Goal: Information Seeking & Learning: Learn about a topic

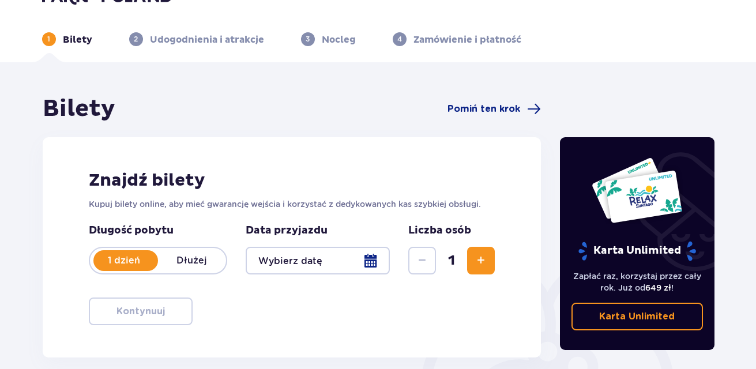
scroll to position [21, 0]
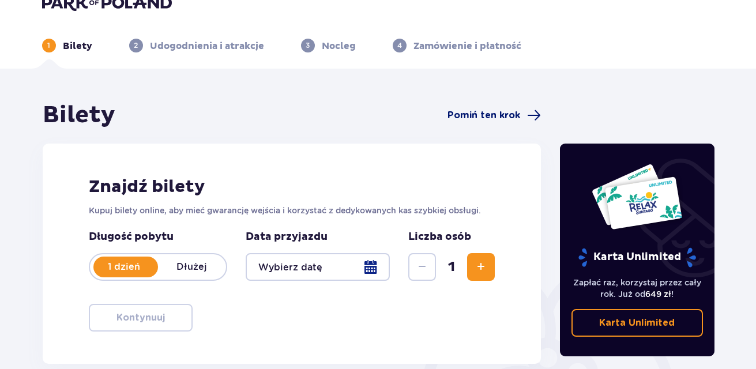
click at [483, 116] on span "Pomiń ten krok" at bounding box center [483, 115] width 73 height 13
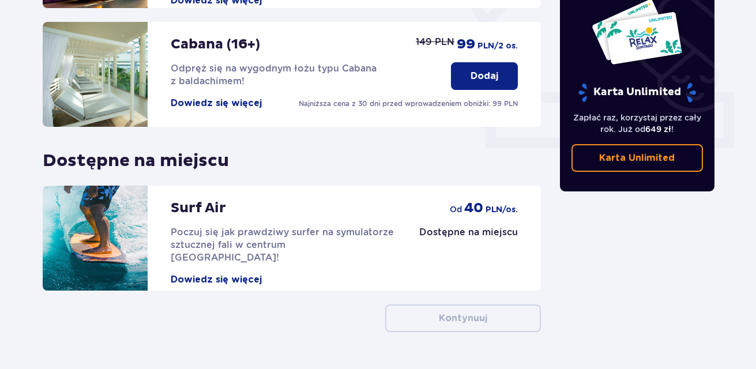
scroll to position [468, 0]
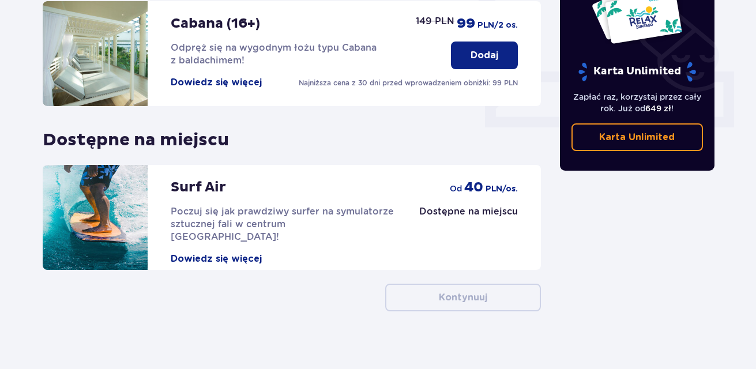
click at [458, 291] on p "Kontynuuj" at bounding box center [463, 297] width 48 height 13
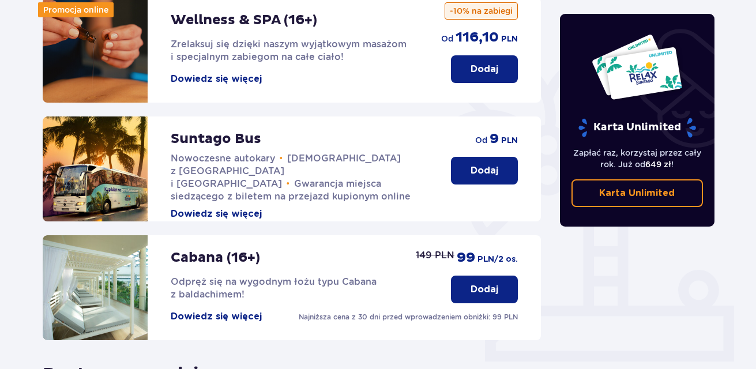
scroll to position [214, 0]
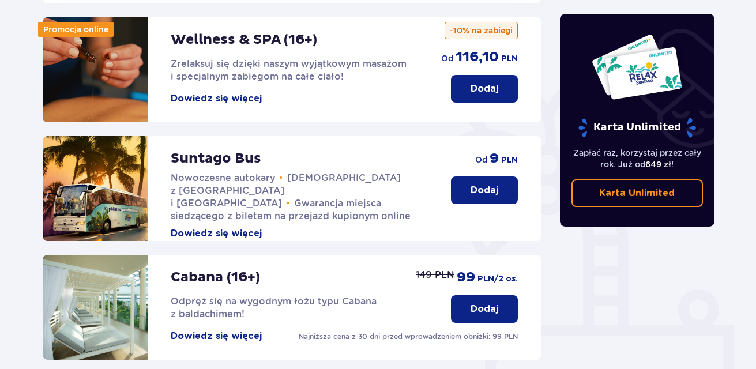
click at [206, 227] on button "Dowiedz się więcej" at bounding box center [216, 233] width 91 height 13
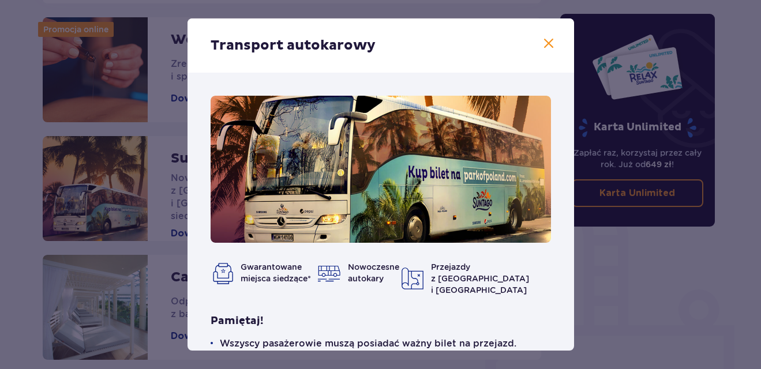
click at [424, 271] on img at bounding box center [412, 278] width 23 height 23
click at [544, 41] on span at bounding box center [548, 44] width 14 height 14
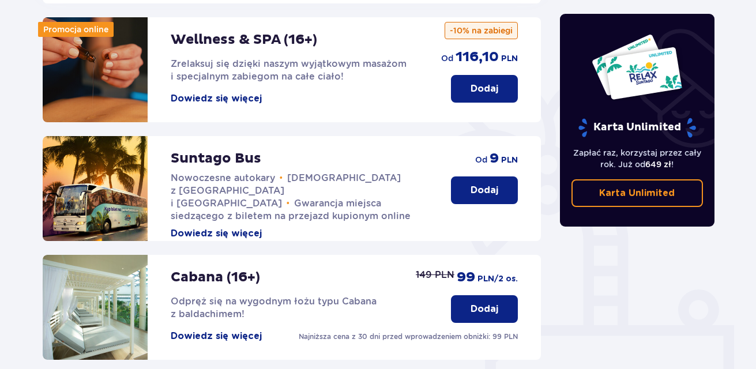
click at [213, 227] on button "Dowiedz się więcej" at bounding box center [216, 233] width 91 height 13
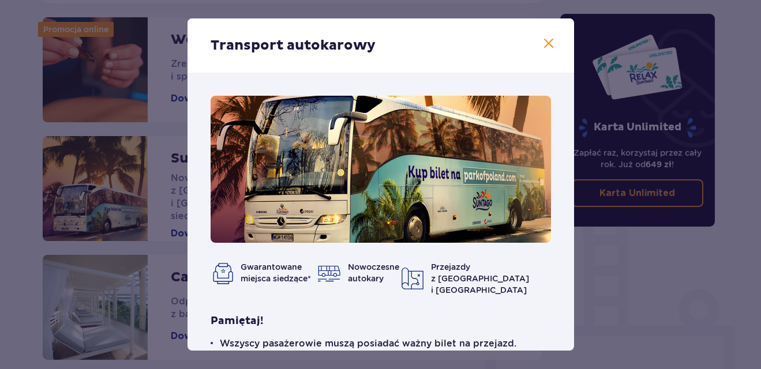
click at [547, 43] on span at bounding box center [548, 44] width 14 height 14
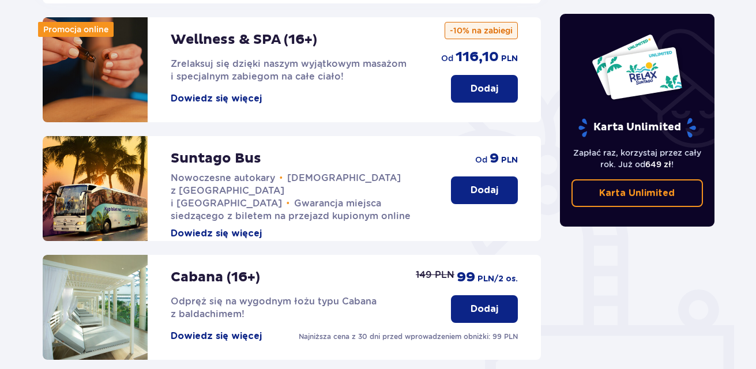
click at [488, 184] on p "Dodaj" at bounding box center [484, 190] width 28 height 13
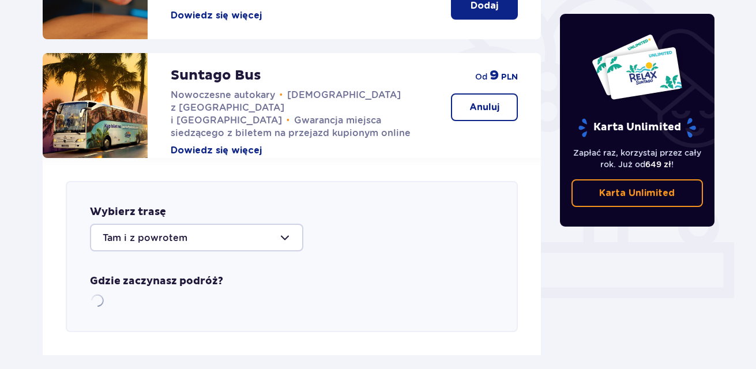
scroll to position [453, 0]
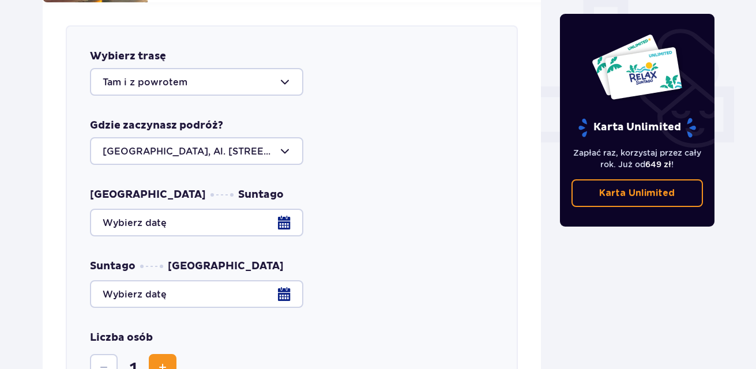
click at [284, 138] on div at bounding box center [196, 151] width 213 height 28
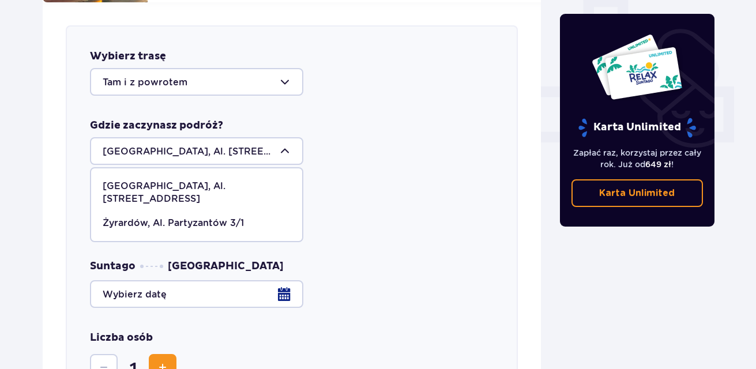
click at [223, 217] on p "Żyrardów, Al. Partyzantów 3/1" at bounding box center [173, 223] width 141 height 13
type input "Żyrardów, Al. Partyzantów 3/1"
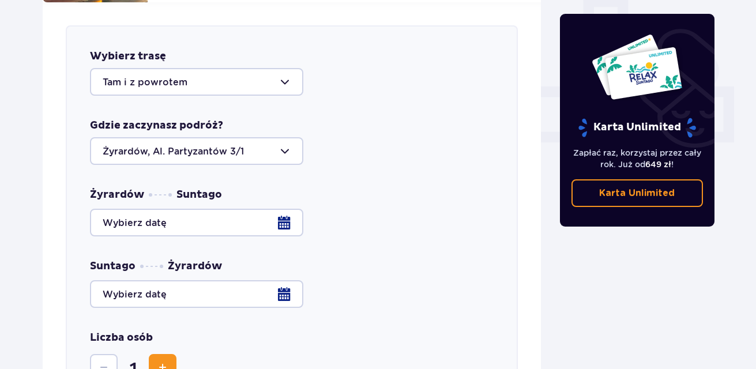
click at [282, 212] on div at bounding box center [292, 223] width 404 height 28
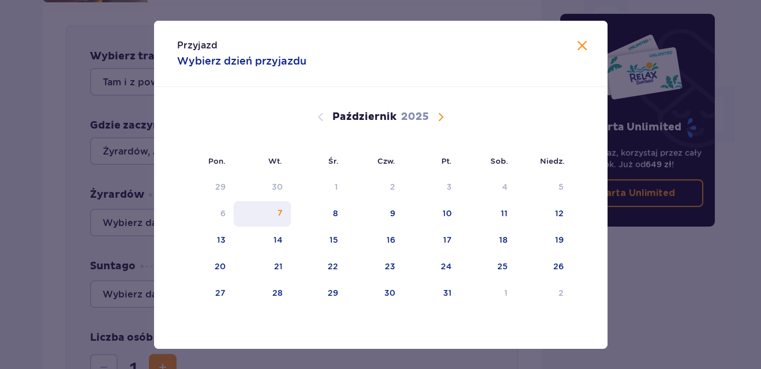
click at [281, 214] on div "7" at bounding box center [279, 214] width 5 height 12
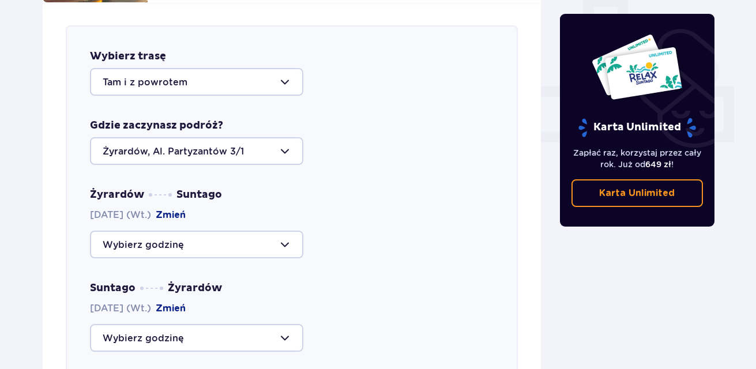
drag, startPoint x: 755, startPoint y: 202, endPoint x: 758, endPoint y: 207, distance: 5.9
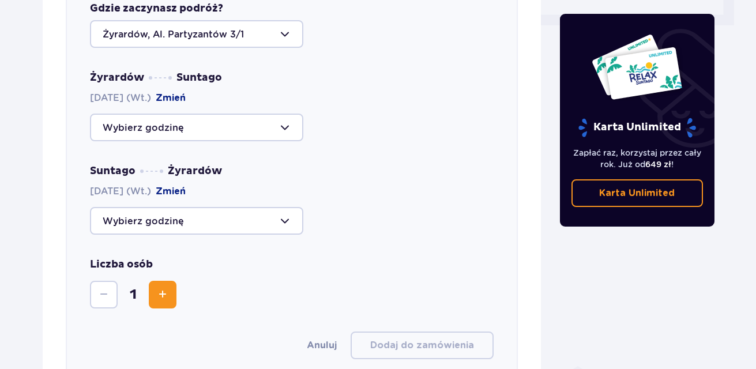
scroll to position [575, 0]
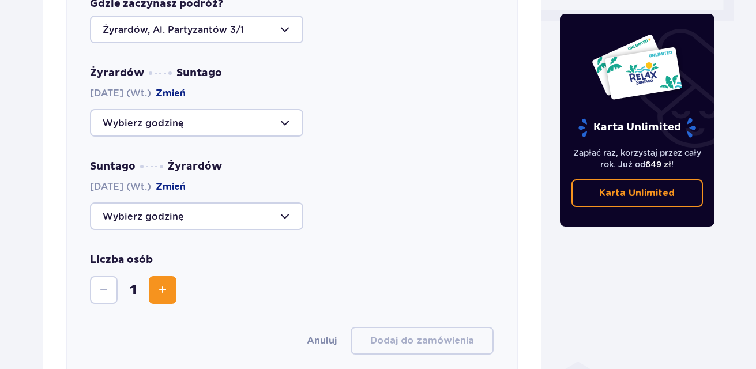
click at [283, 112] on div at bounding box center [196, 123] width 213 height 28
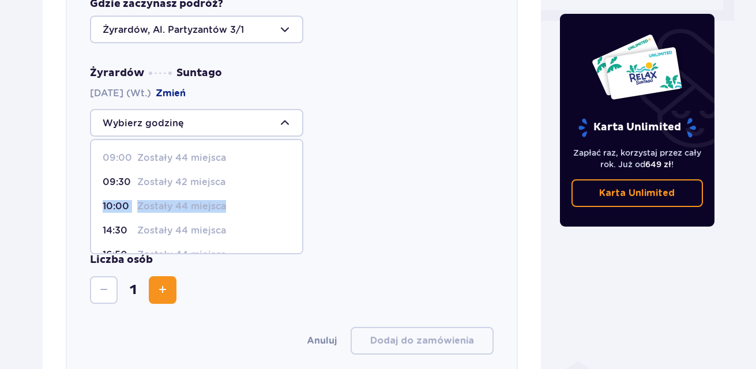
drag, startPoint x: 302, startPoint y: 163, endPoint x: 302, endPoint y: 199, distance: 36.9
click at [302, 199] on span "09:00 Zostały 44 miejsca 09:30 Zostały 42 miejsca 10:00 Zostały 44 miejsca 14:3…" at bounding box center [196, 196] width 213 height 115
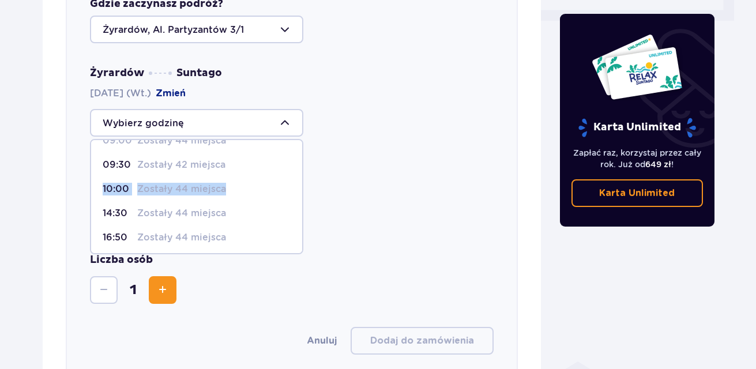
scroll to position [0, 0]
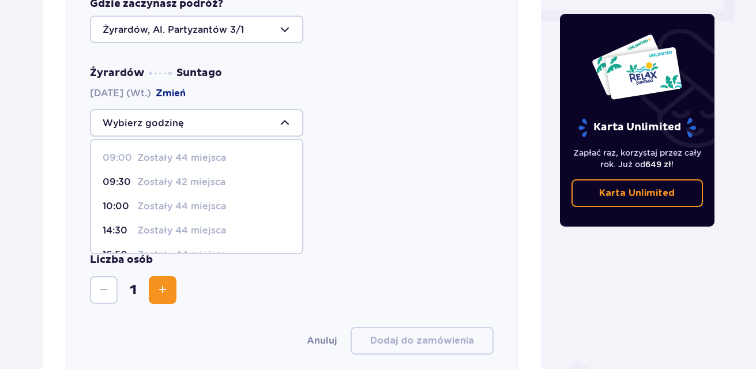
click at [199, 152] on p "Zostały 44 miejsca" at bounding box center [181, 158] width 89 height 13
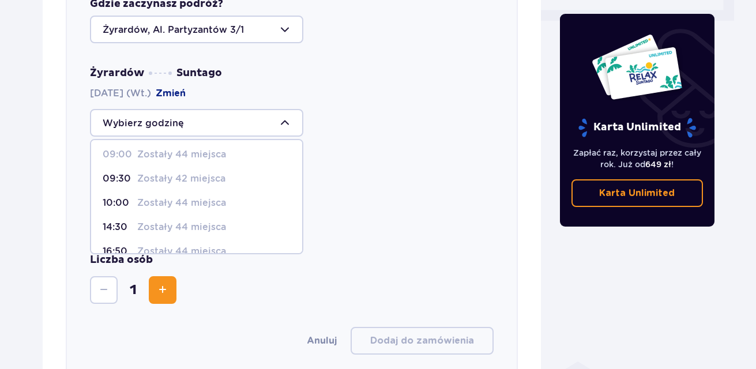
scroll to position [2, 0]
click at [216, 174] on p "Zostały 42 miejsca" at bounding box center [181, 180] width 88 height 13
type input "09:30"
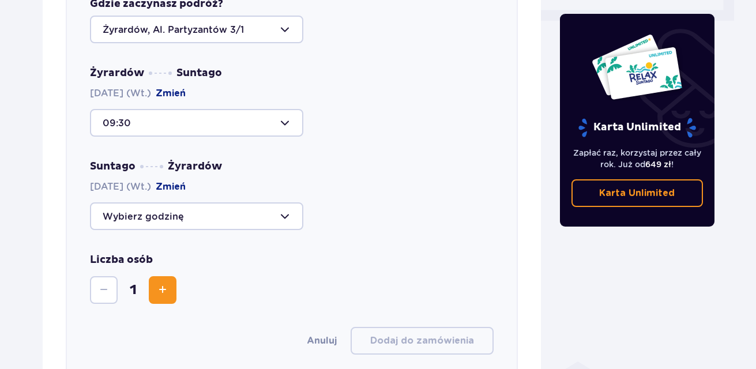
click at [285, 207] on div at bounding box center [196, 216] width 213 height 28
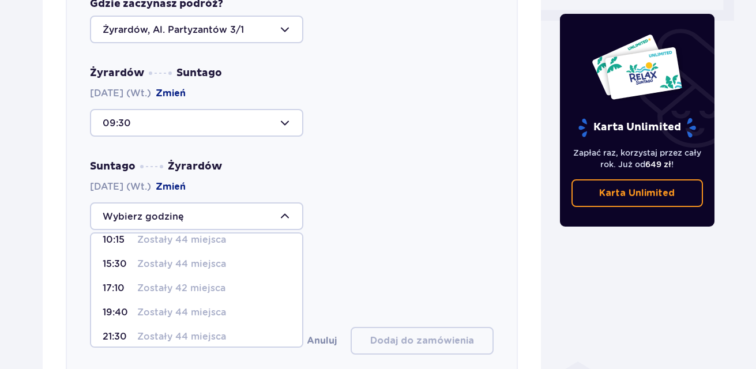
scroll to position [44, 0]
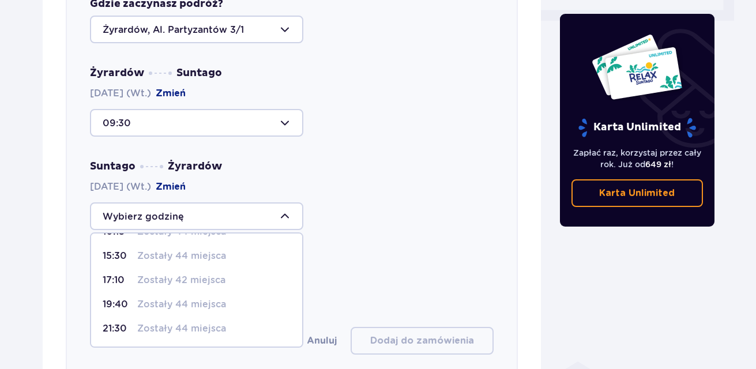
click at [202, 274] on p "Zostały 42 miejsca" at bounding box center [181, 280] width 88 height 13
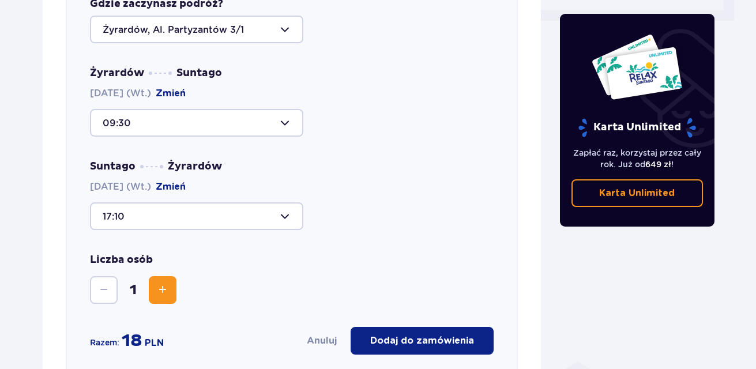
type input "17:10"
click at [645, 192] on p "Karta Unlimited" at bounding box center [637, 193] width 76 height 13
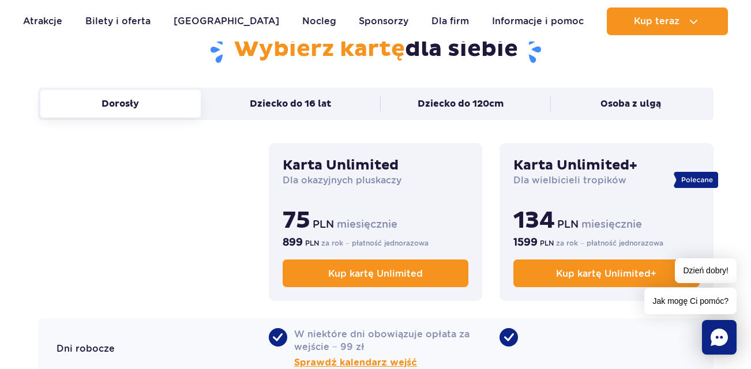
scroll to position [816, 0]
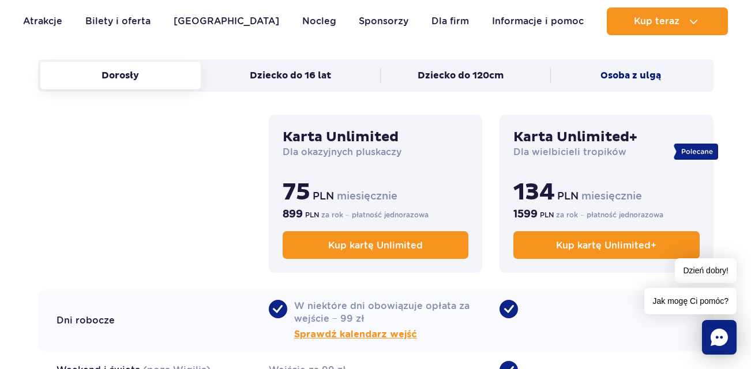
click at [634, 74] on button "Osoba z ulgą" at bounding box center [630, 76] width 161 height 28
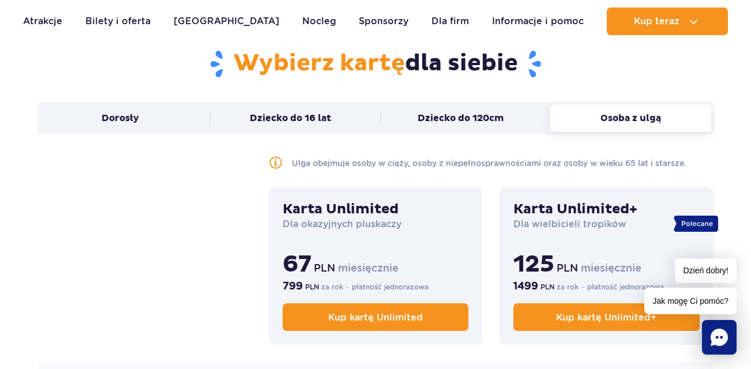
scroll to position [778, 0]
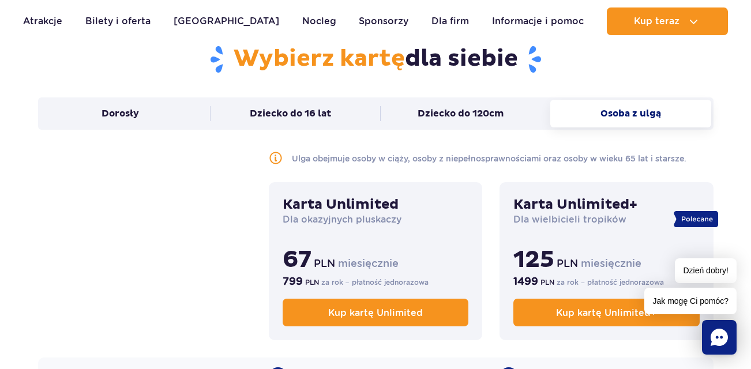
click at [633, 114] on button "Osoba z ulgą" at bounding box center [630, 114] width 161 height 28
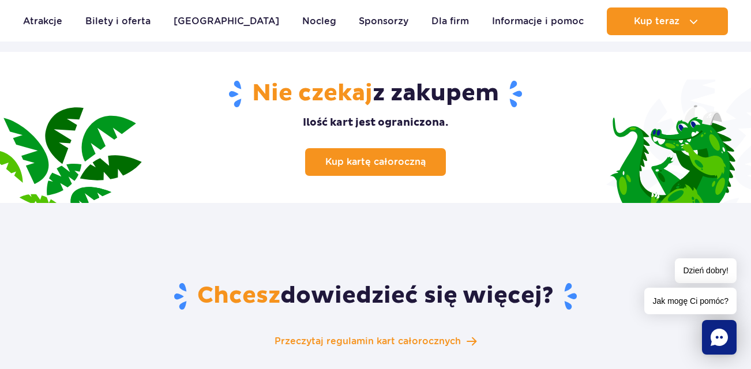
scroll to position [1791, 0]
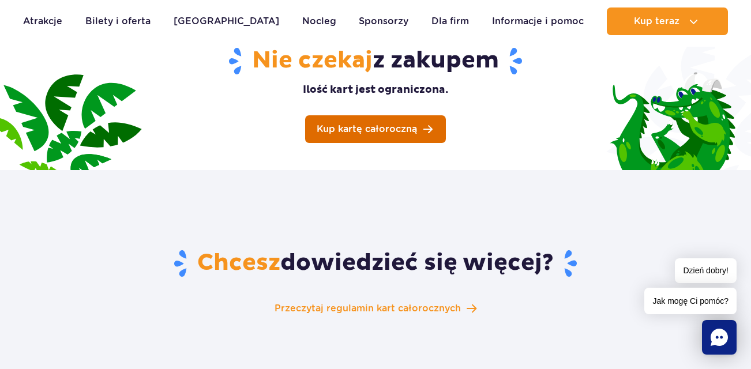
click at [375, 125] on span "Kup kartę całoroczną" at bounding box center [367, 129] width 100 height 9
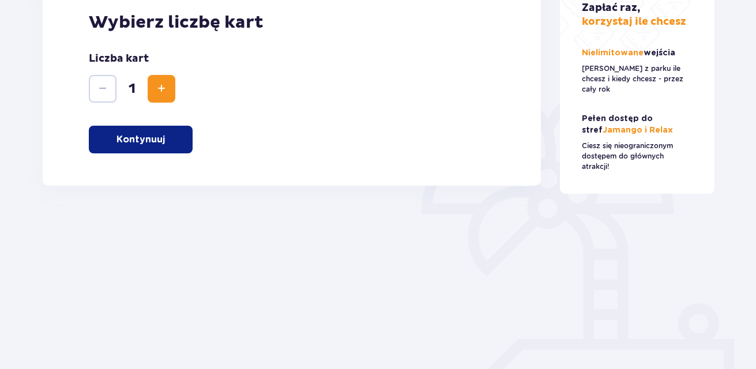
scroll to position [187, 0]
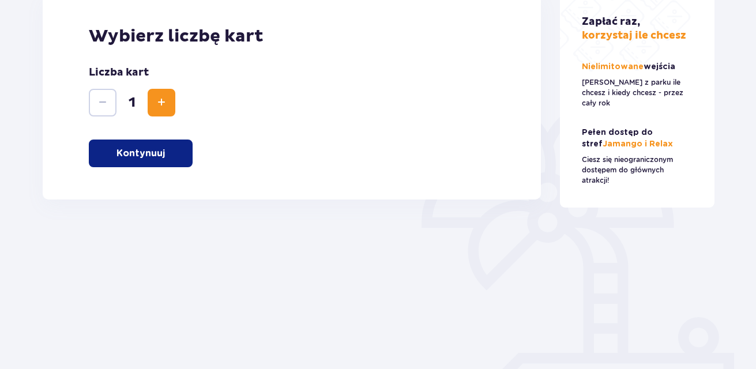
click at [144, 152] on p "Kontynuuj" at bounding box center [140, 153] width 48 height 13
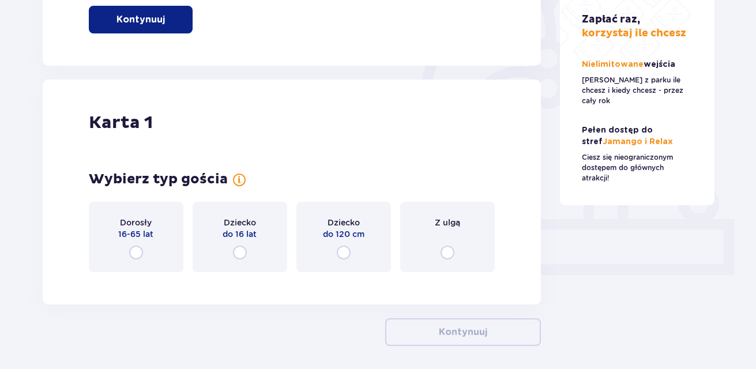
scroll to position [367, 0]
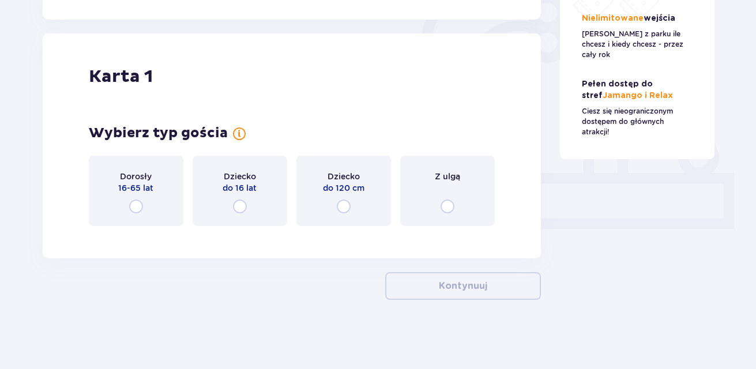
click at [447, 205] on input "radio" at bounding box center [448, 206] width 14 height 14
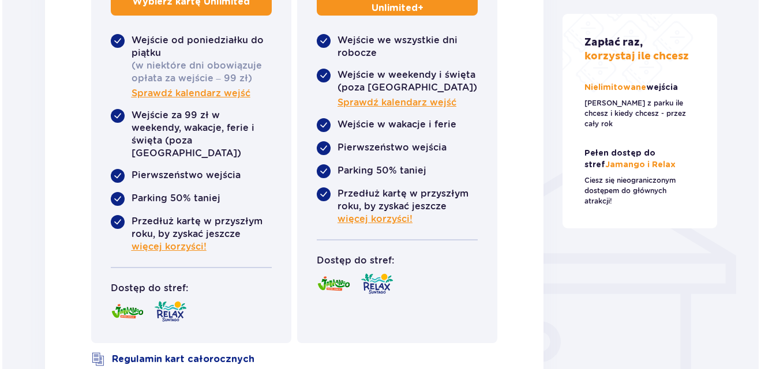
scroll to position [765, 0]
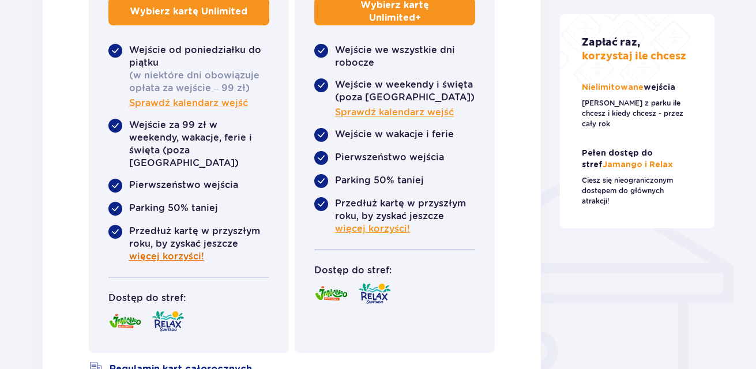
click at [180, 250] on span "więcej korzyści!" at bounding box center [166, 256] width 75 height 13
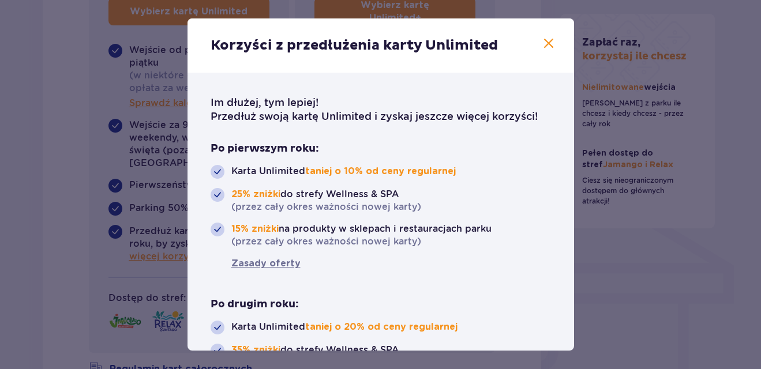
click at [543, 43] on span at bounding box center [548, 44] width 14 height 14
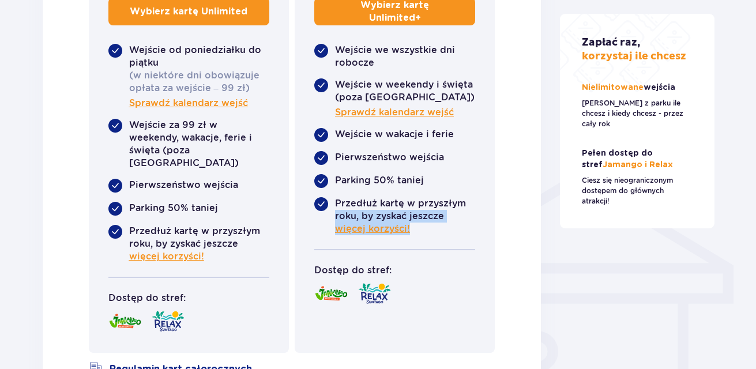
drag, startPoint x: 532, startPoint y: 198, endPoint x: 529, endPoint y: 236, distance: 38.7
click at [529, 236] on div "Karta 1 Wybierz typ gościa Dorosły 16-65 lat Dziecko do 16 lat Dziecko do 120 c…" at bounding box center [292, 22] width 499 height 773
click at [506, 291] on div "Karta 1 Wybierz typ gościa Dorosły 16-65 lat Dziecko do 16 lat Dziecko do 120 c…" at bounding box center [292, 22] width 499 height 773
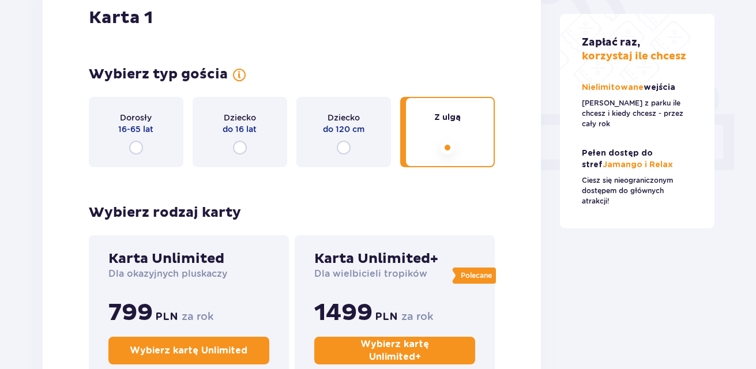
scroll to position [427, 0]
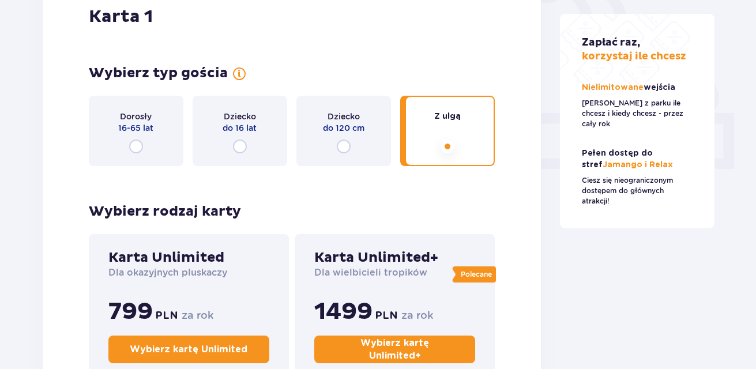
click at [135, 142] on input "radio" at bounding box center [136, 147] width 14 height 14
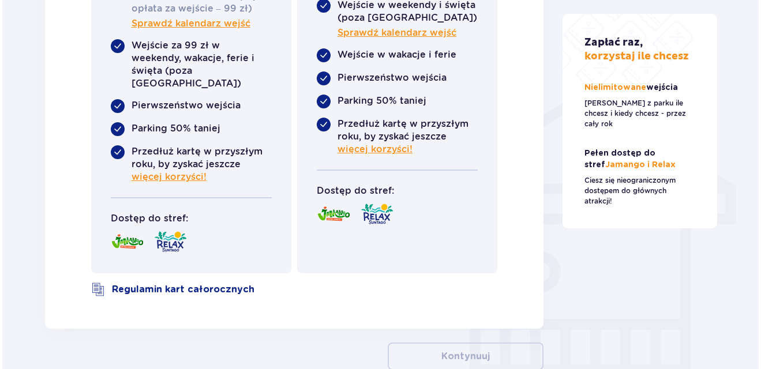
scroll to position [832, 0]
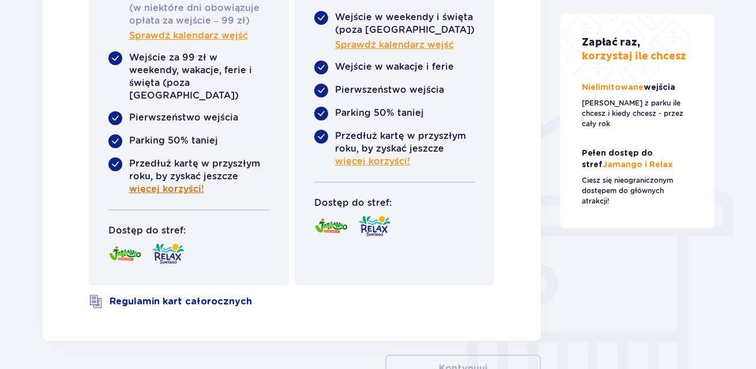
click at [164, 183] on span "więcej korzyści!" at bounding box center [166, 189] width 75 height 13
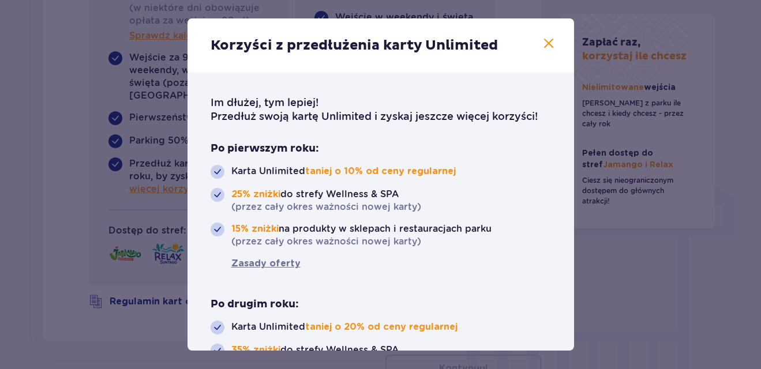
click at [545, 42] on span at bounding box center [548, 44] width 14 height 14
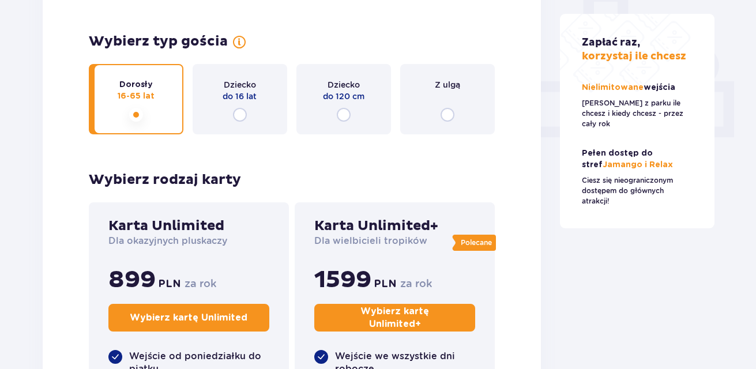
scroll to position [455, 0]
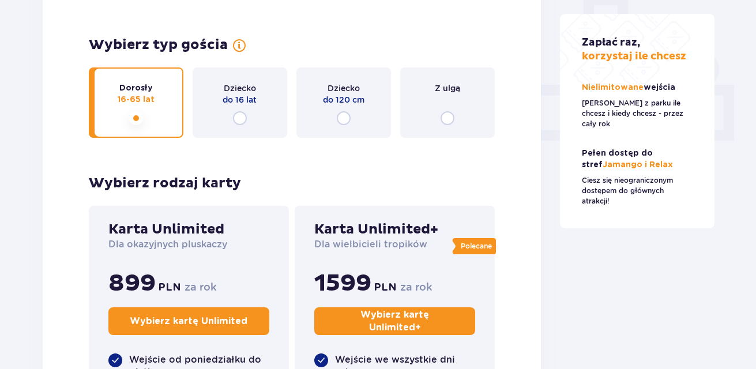
click at [446, 117] on input "radio" at bounding box center [448, 118] width 14 height 14
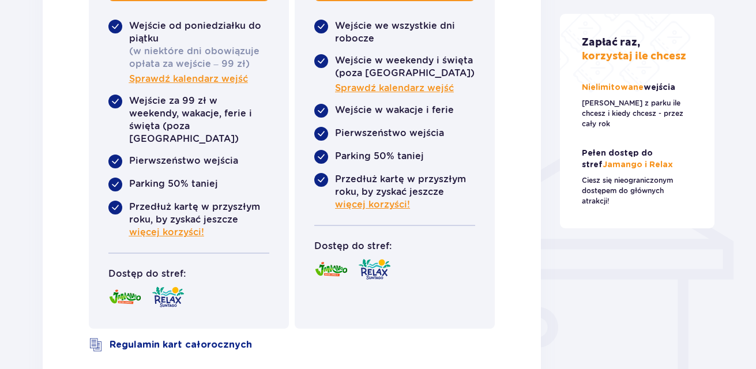
scroll to position [876, 0]
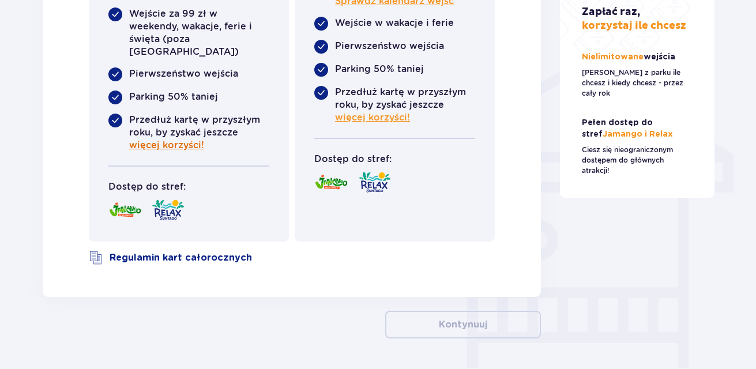
click at [182, 139] on span "więcej korzyści!" at bounding box center [166, 145] width 75 height 13
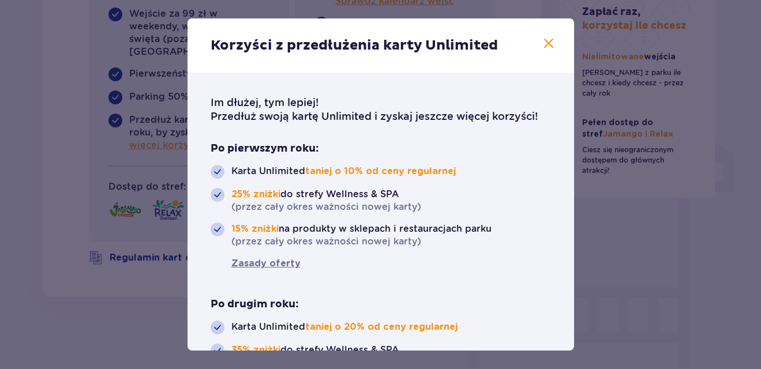
drag, startPoint x: 552, startPoint y: 162, endPoint x: 548, endPoint y: 167, distance: 6.1
click at [548, 167] on div "Im dłużej, tym lepiej! Przedłuż swoją kartę Unlimited i zyskaj jeszcze więcej k…" at bounding box center [380, 261] width 386 height 376
click at [542, 42] on span at bounding box center [548, 44] width 14 height 14
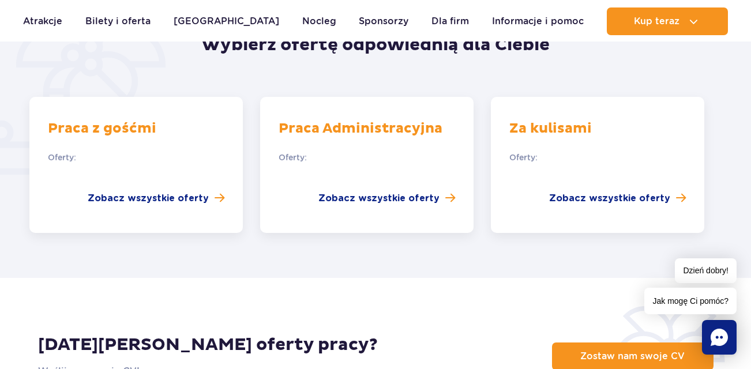
scroll to position [833, 0]
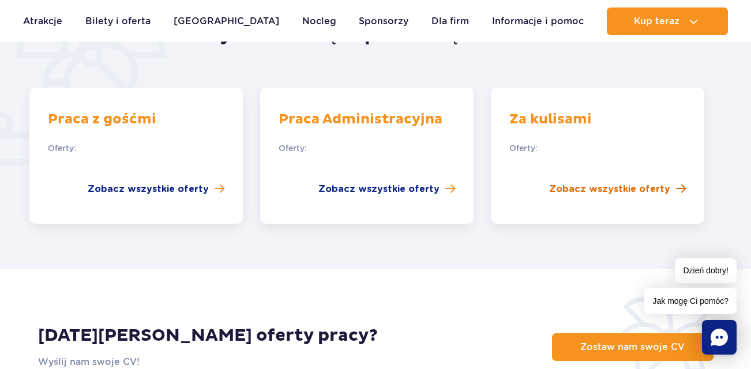
click at [571, 182] on span "Zobacz wszystkie oferty" at bounding box center [609, 189] width 121 height 14
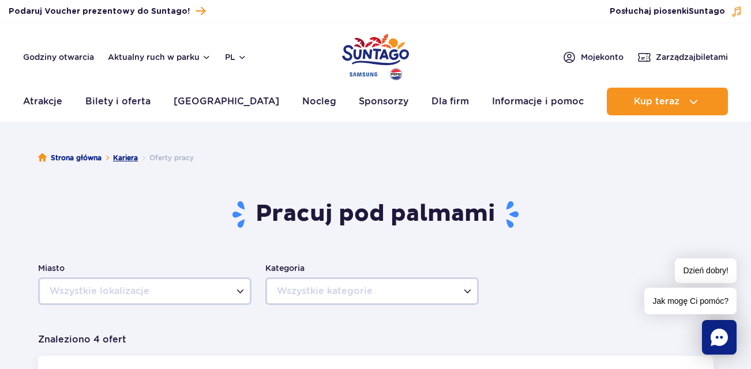
click at [122, 158] on link "Kariera" at bounding box center [125, 158] width 25 height 12
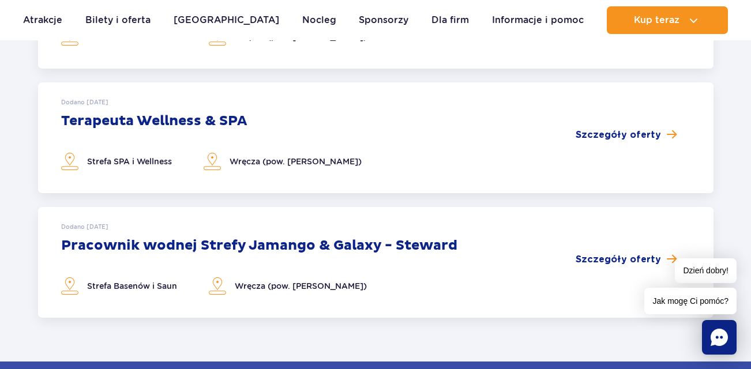
scroll to position [566, 0]
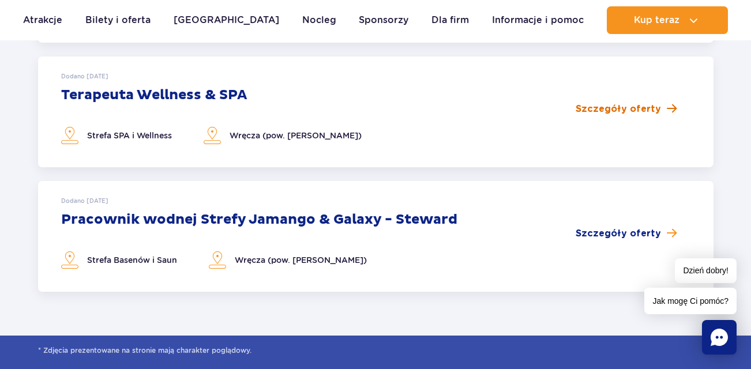
click at [603, 107] on span "Szczegóły oferty" at bounding box center [617, 109] width 85 height 14
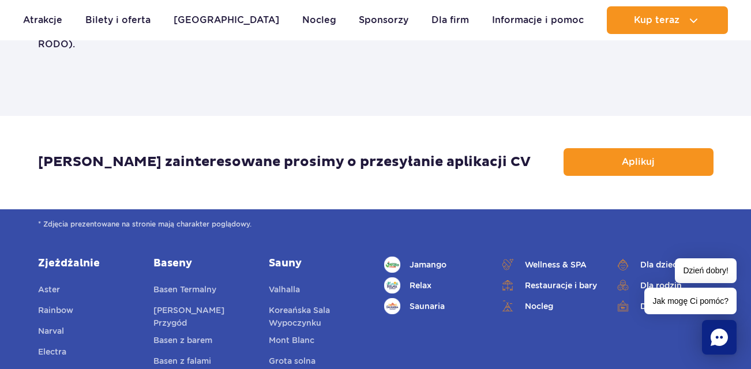
scroll to position [2744, 0]
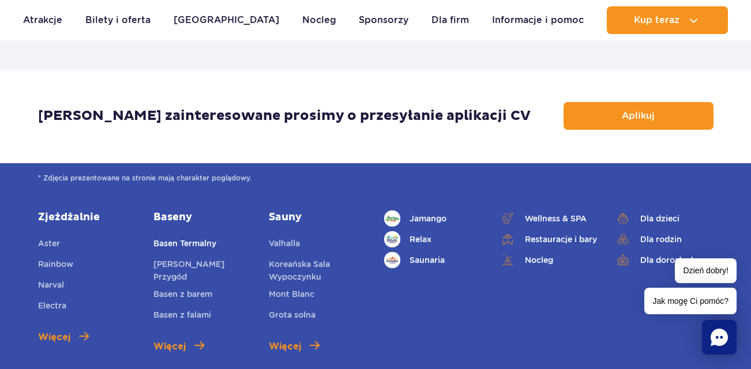
click at [201, 237] on link "Basen Termalny" at bounding box center [184, 245] width 63 height 16
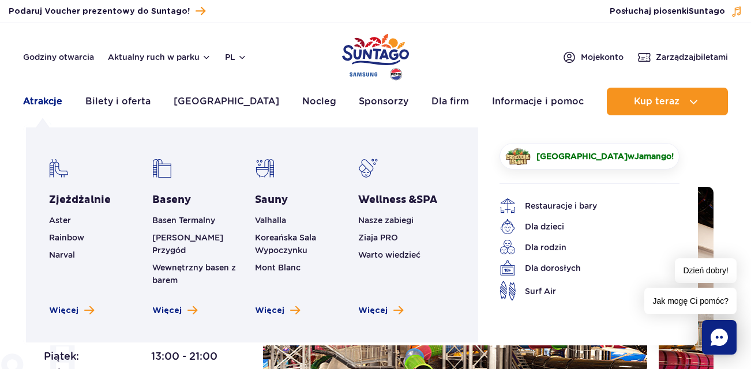
click at [47, 101] on link "Atrakcje" at bounding box center [42, 102] width 39 height 28
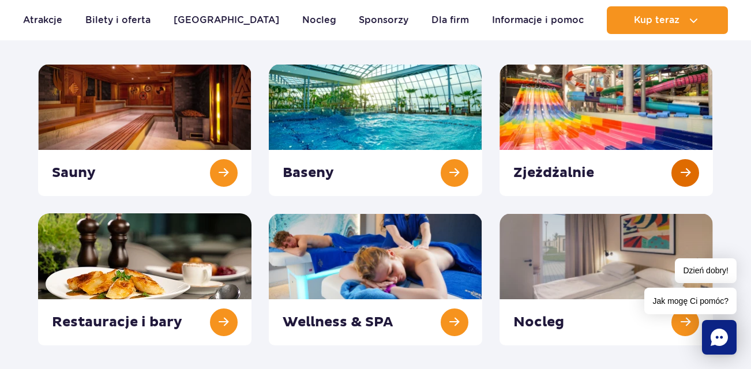
scroll to position [153, 0]
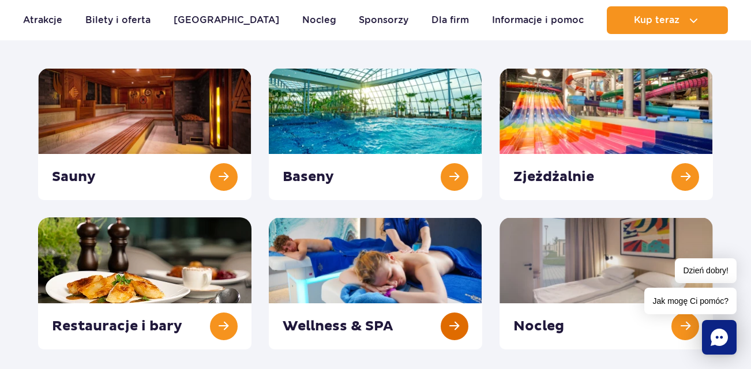
click at [389, 275] on link at bounding box center [375, 283] width 213 height 132
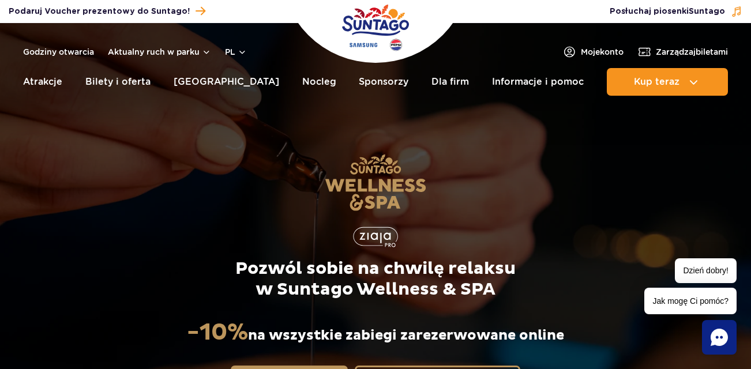
drag, startPoint x: 0, startPoint y: 0, endPoint x: 710, endPoint y: 172, distance: 731.0
click at [710, 172] on div "Pozwól sobie na chwilę relaksu w Suntago Wellness & SPA -10% na wszystkie zabie…" at bounding box center [375, 273] width 733 height 317
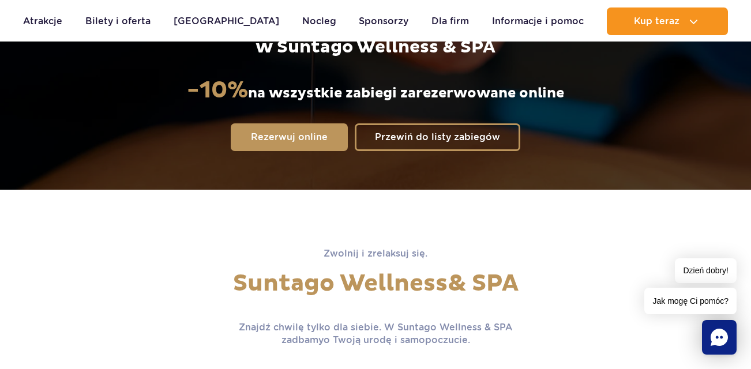
scroll to position [235, 0]
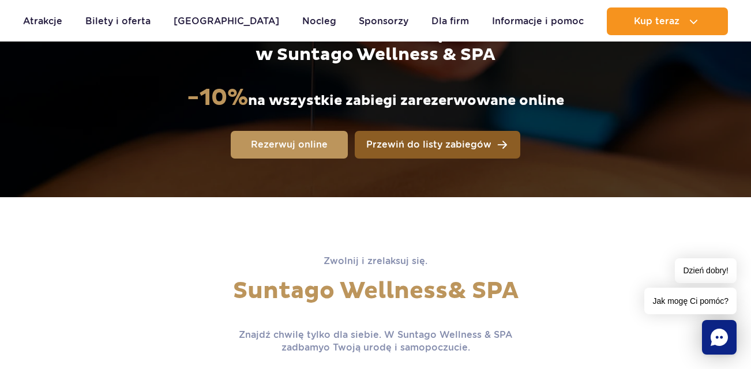
click at [477, 147] on span "Przewiń do listy zabiegów" at bounding box center [428, 144] width 125 height 9
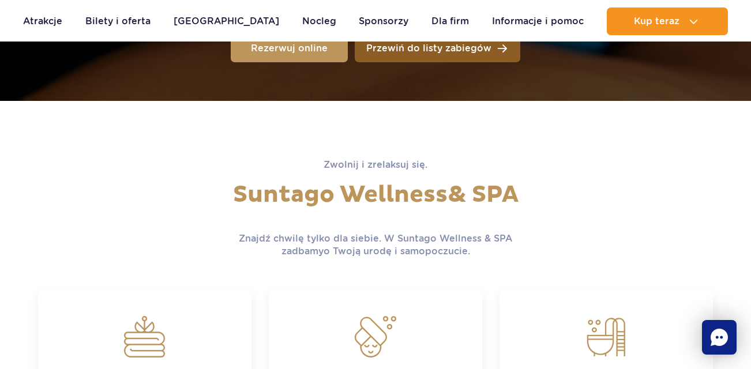
scroll to position [909, 0]
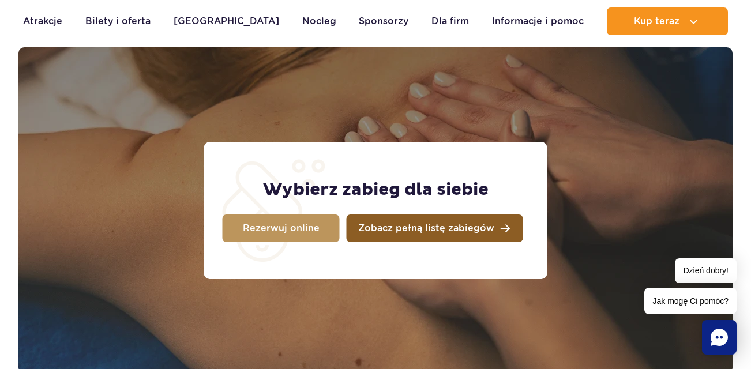
click at [479, 231] on span "Zobacz pełną listę zabiegów" at bounding box center [426, 228] width 136 height 9
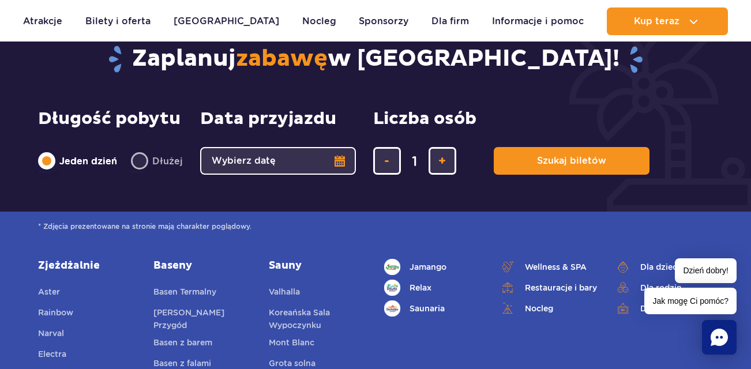
scroll to position [3677, 0]
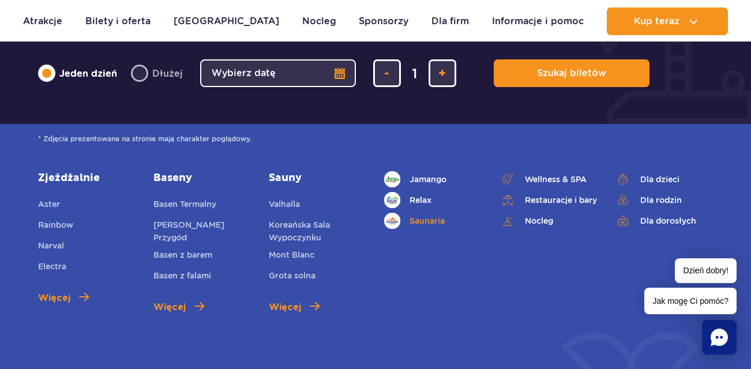
click at [423, 213] on link "Saunaria" at bounding box center [433, 221] width 98 height 16
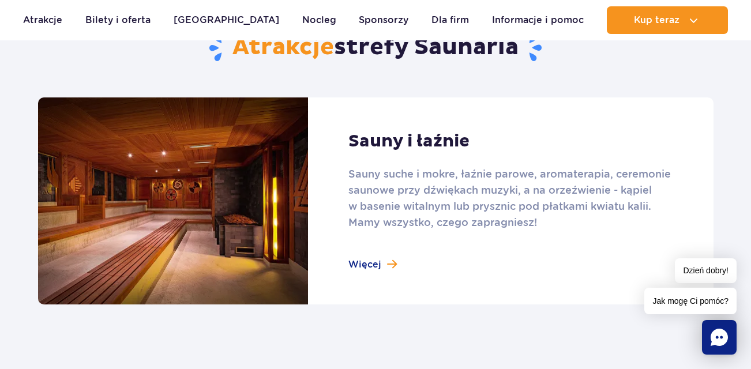
scroll to position [716, 0]
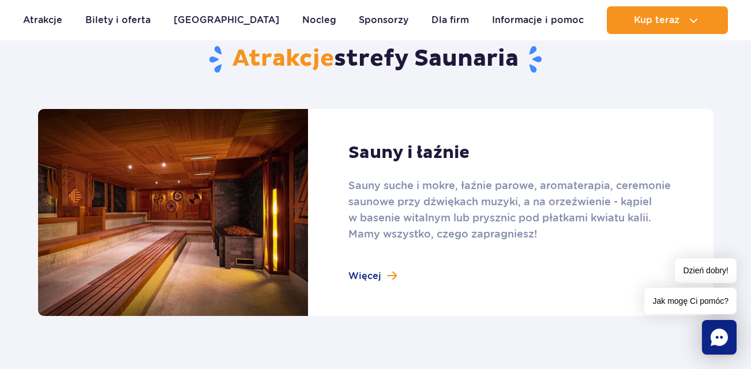
click at [392, 276] on link at bounding box center [375, 212] width 675 height 207
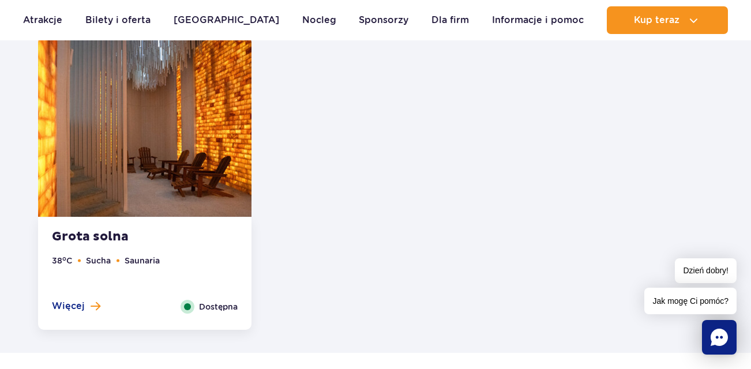
scroll to position [1714, 0]
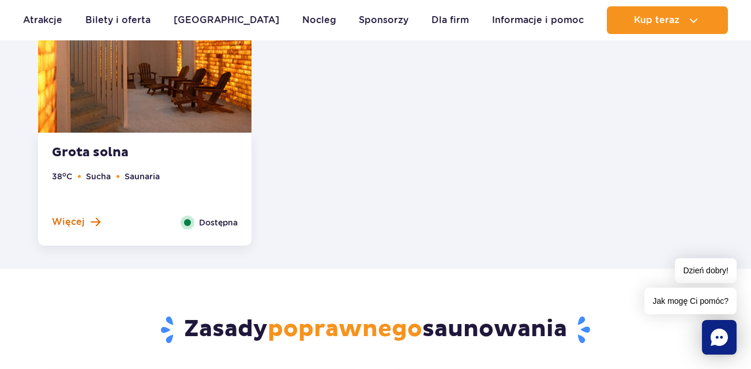
click at [63, 219] on span "Więcej" at bounding box center [68, 222] width 33 height 13
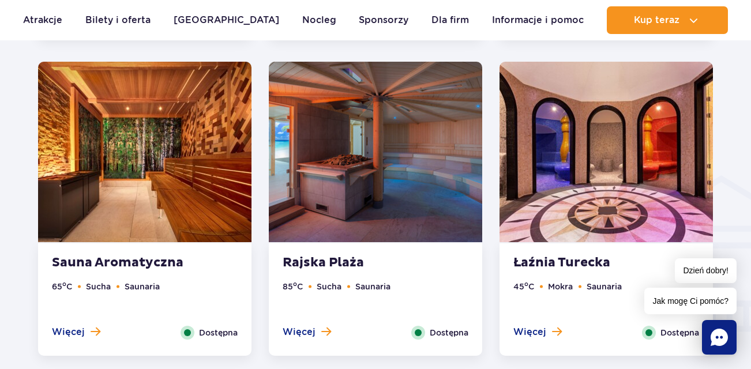
scroll to position [1304, 0]
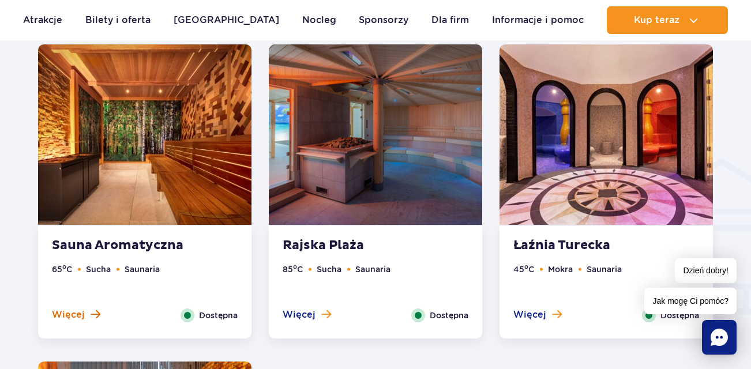
click at [67, 319] on span "Więcej" at bounding box center [68, 314] width 33 height 13
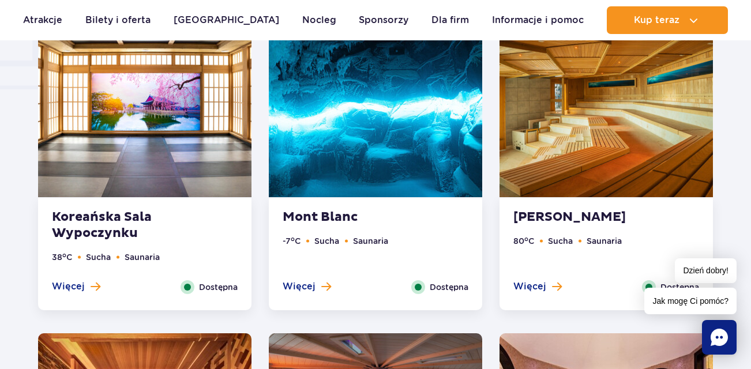
scroll to position [1007, 0]
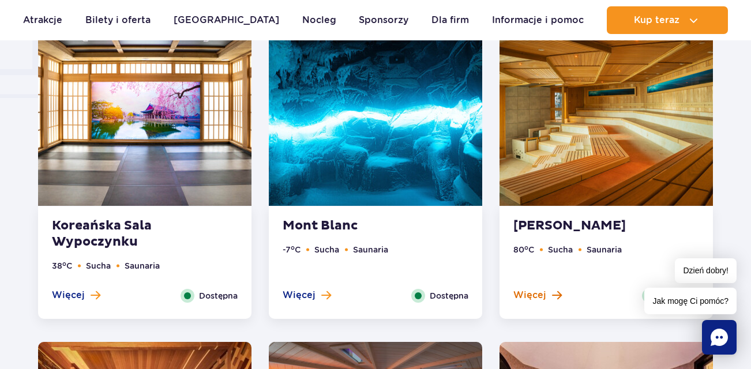
click at [527, 294] on span "Więcej" at bounding box center [529, 295] width 33 height 13
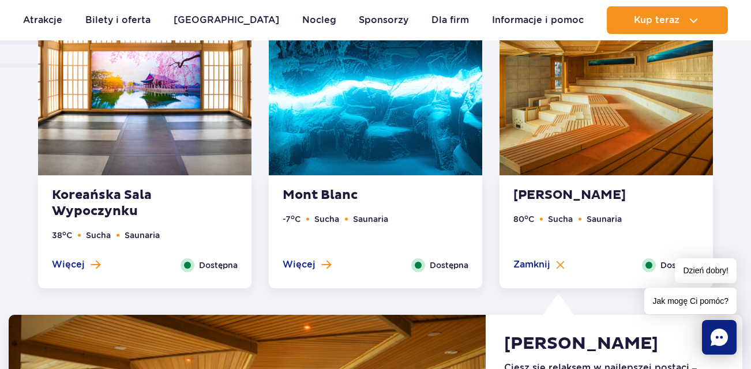
scroll to position [1029, 0]
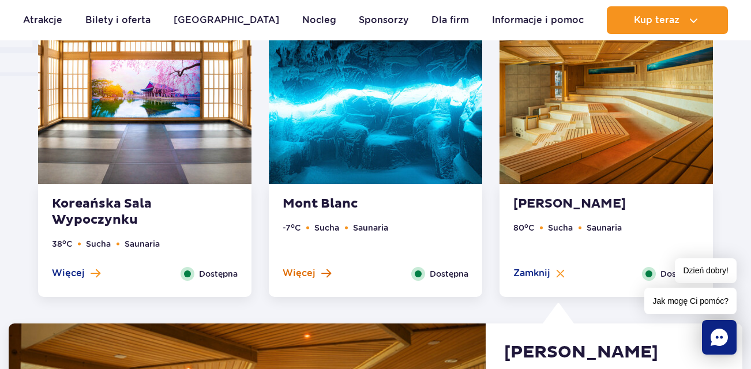
click at [290, 269] on span "Więcej" at bounding box center [299, 273] width 33 height 13
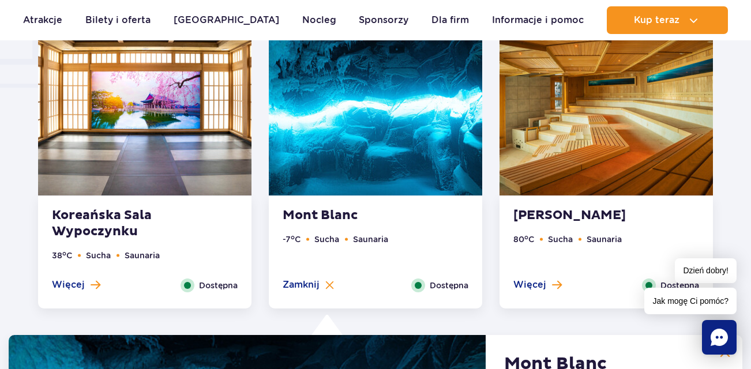
scroll to position [1008, 0]
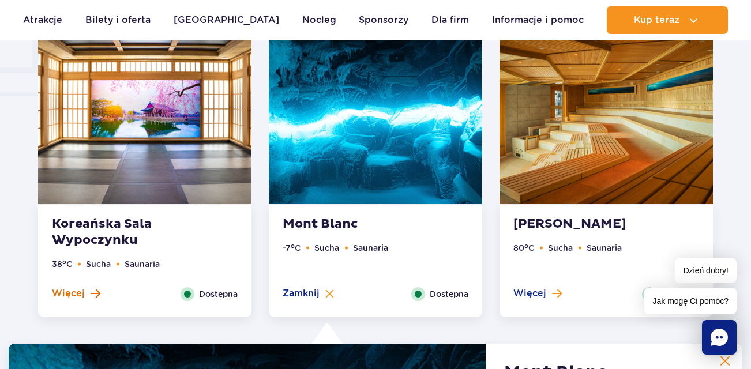
click at [71, 293] on span "Więcej" at bounding box center [68, 293] width 33 height 13
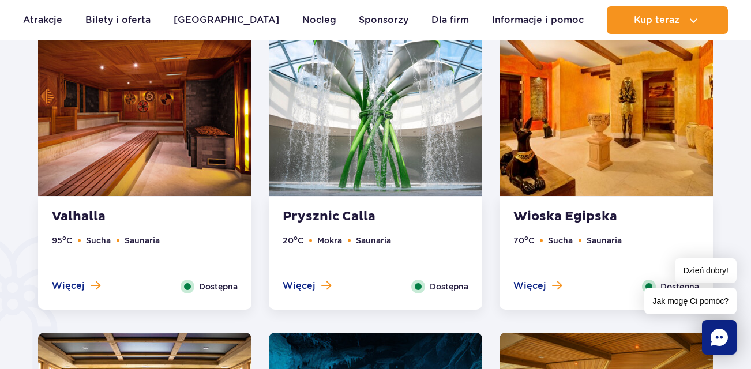
scroll to position [691, 0]
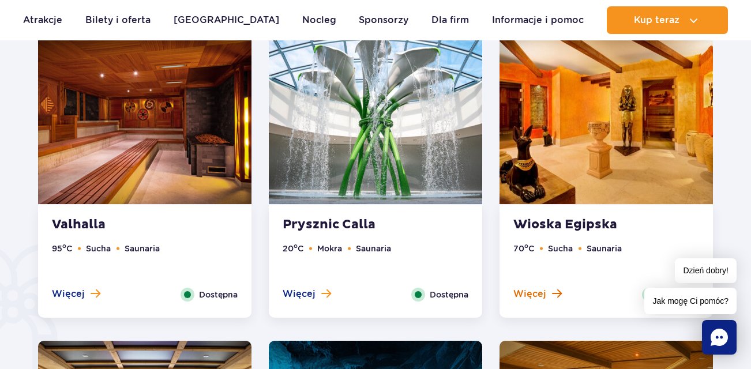
click at [533, 294] on span "Więcej" at bounding box center [529, 294] width 33 height 13
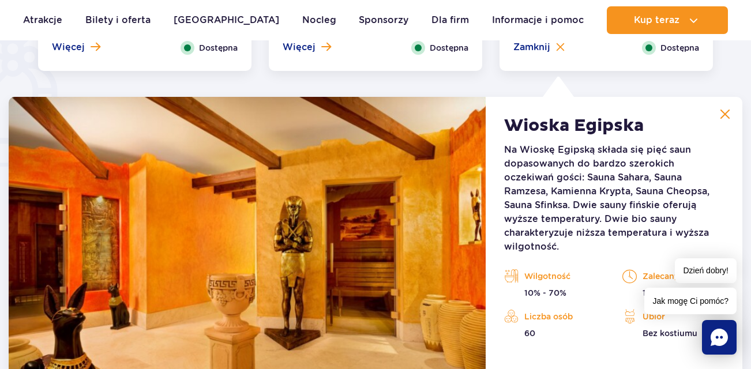
scroll to position [966, 0]
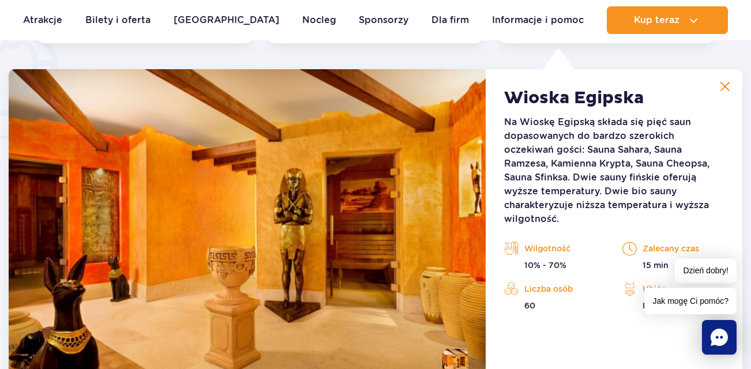
click at [540, 324] on div "Wioska Egipska Na Wioskę Egipską składa się pięć saun dopasowanych do bardzo sz…" at bounding box center [613, 230] width 257 height 323
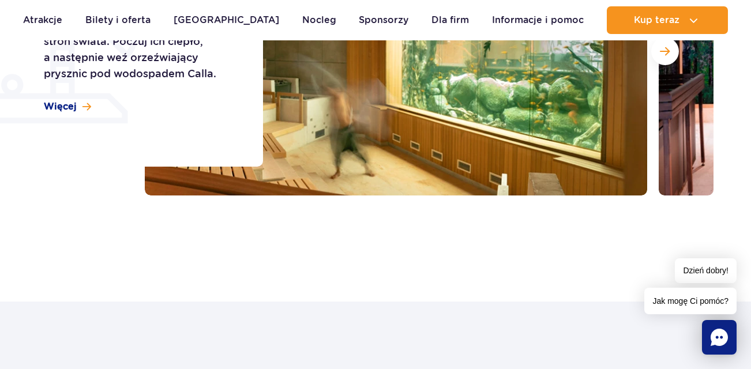
scroll to position [330, 0]
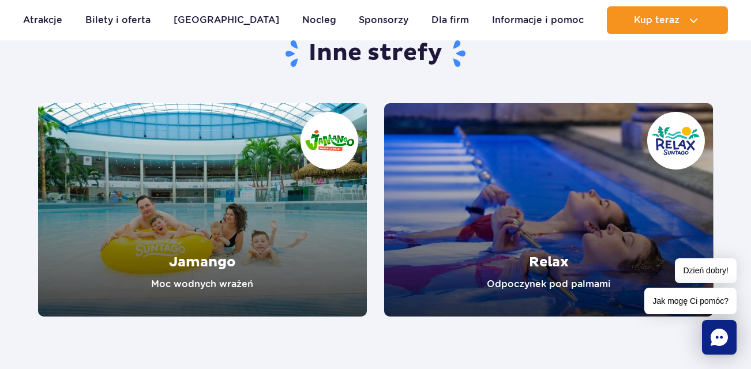
click at [536, 266] on link "Relax" at bounding box center [548, 209] width 329 height 213
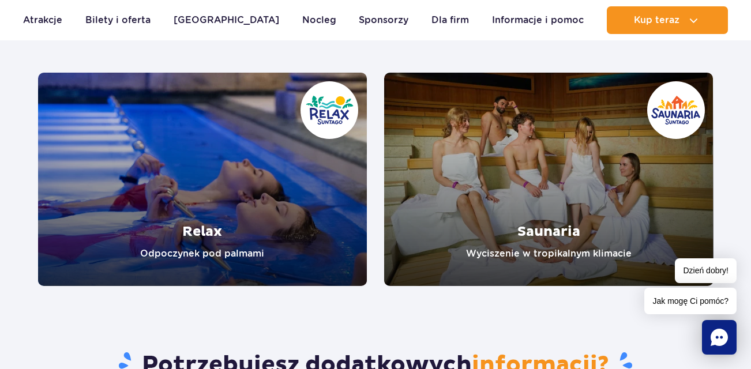
scroll to position [2203, 0]
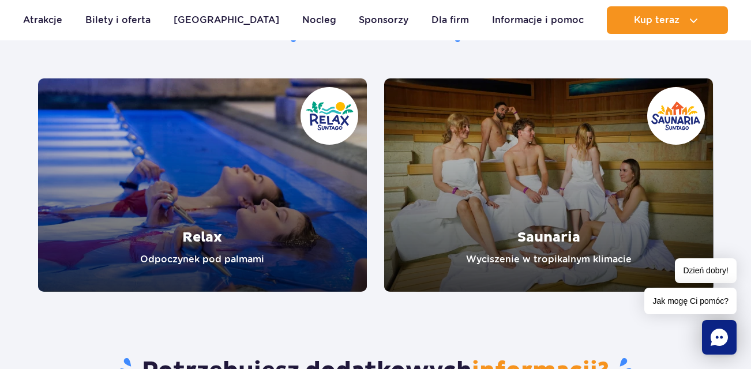
click at [199, 234] on link "Relax" at bounding box center [202, 184] width 329 height 213
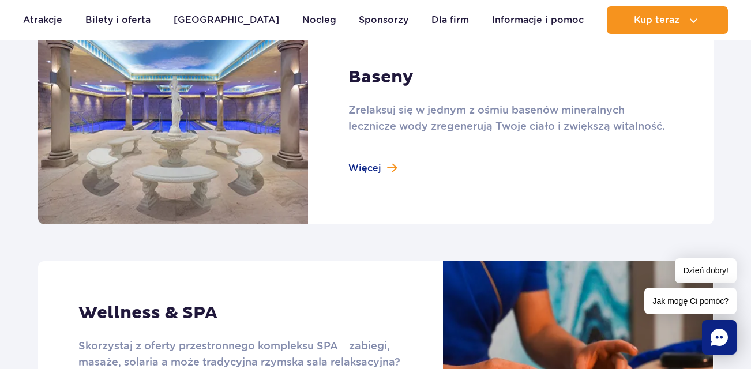
scroll to position [761, 0]
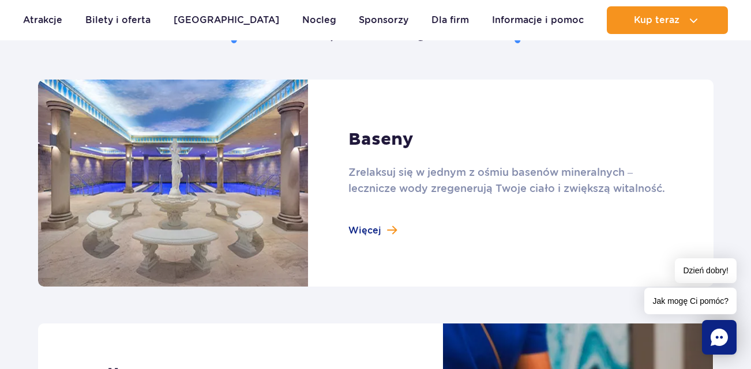
click at [364, 229] on link at bounding box center [375, 183] width 675 height 207
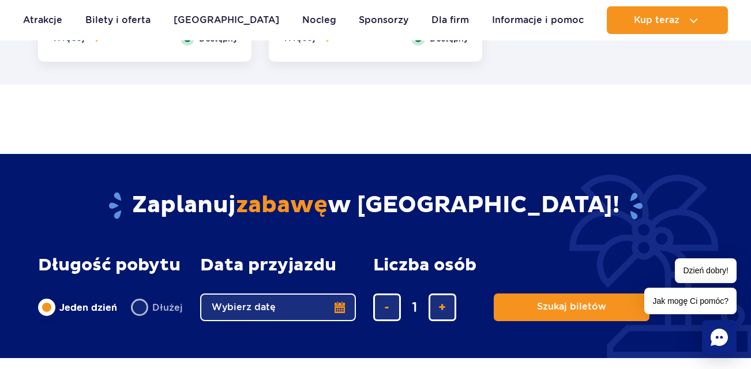
scroll to position [2375, 0]
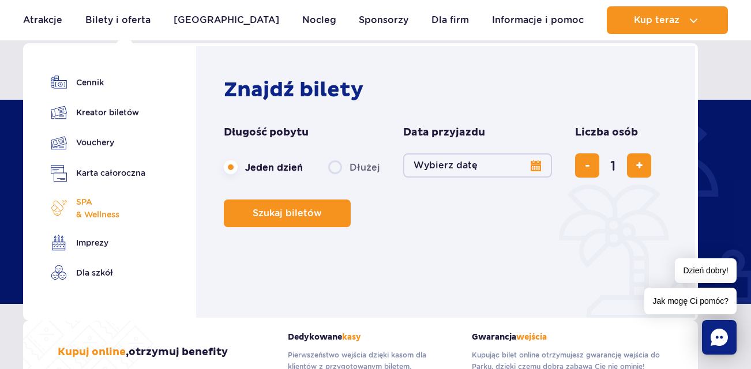
click at [88, 209] on span "SPA & Wellness" at bounding box center [97, 207] width 43 height 25
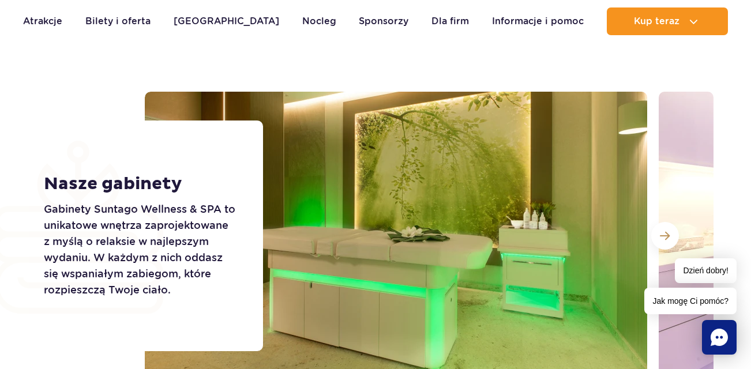
scroll to position [1997, 0]
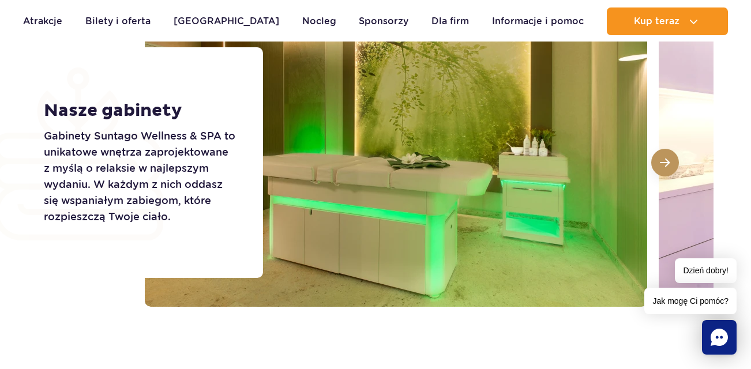
click at [666, 159] on span at bounding box center [665, 162] width 10 height 10
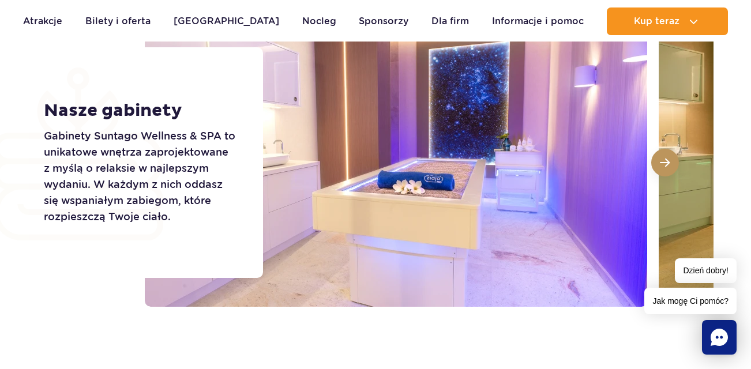
click at [666, 159] on span at bounding box center [665, 162] width 10 height 10
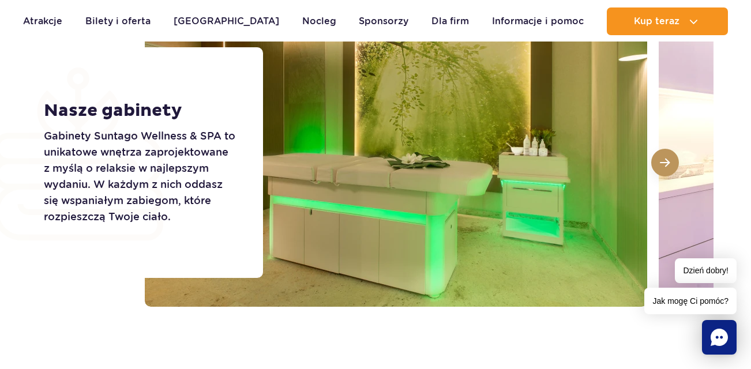
click at [666, 159] on span at bounding box center [665, 162] width 10 height 10
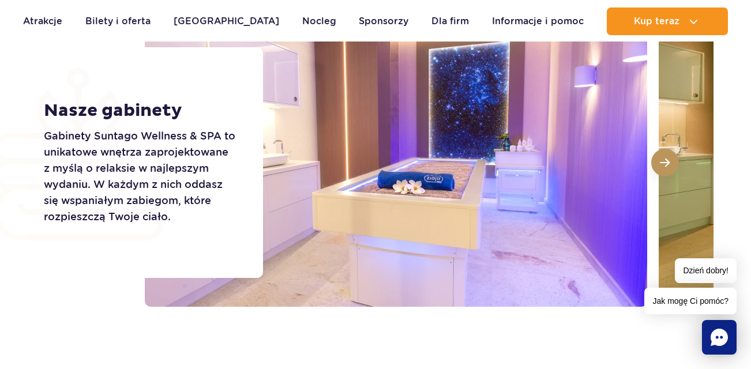
click at [666, 159] on span at bounding box center [665, 162] width 10 height 10
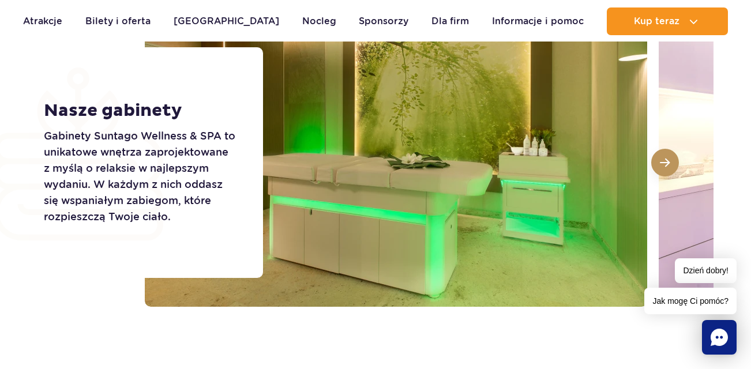
click at [666, 159] on span at bounding box center [665, 162] width 10 height 10
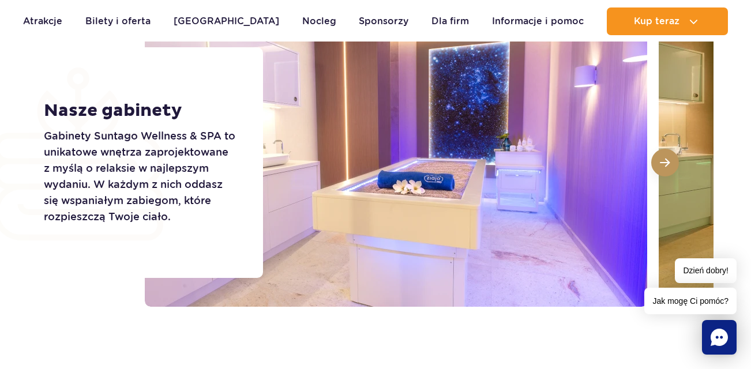
click at [666, 159] on span at bounding box center [665, 162] width 10 height 10
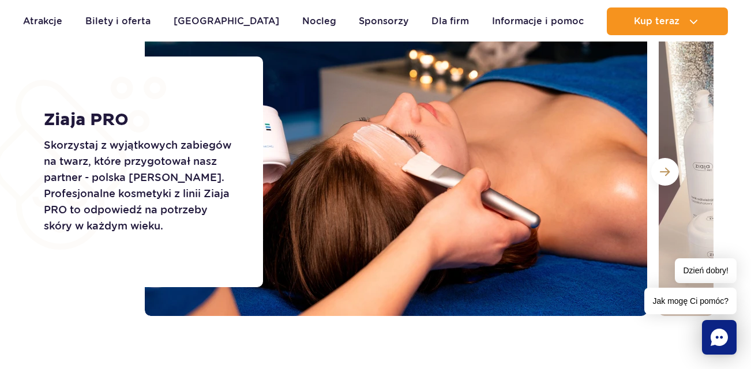
scroll to position [1601, 0]
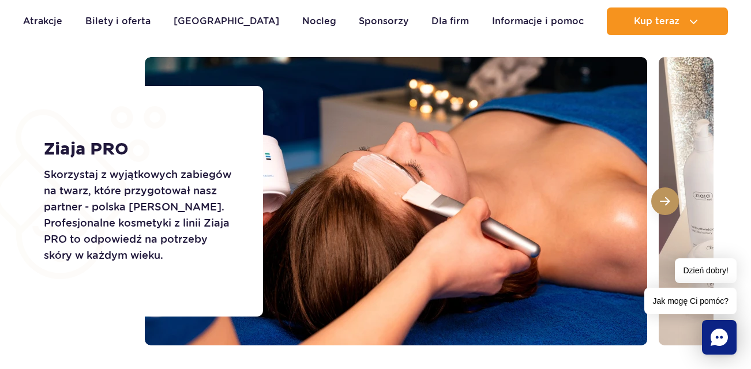
click at [664, 199] on span at bounding box center [665, 201] width 10 height 10
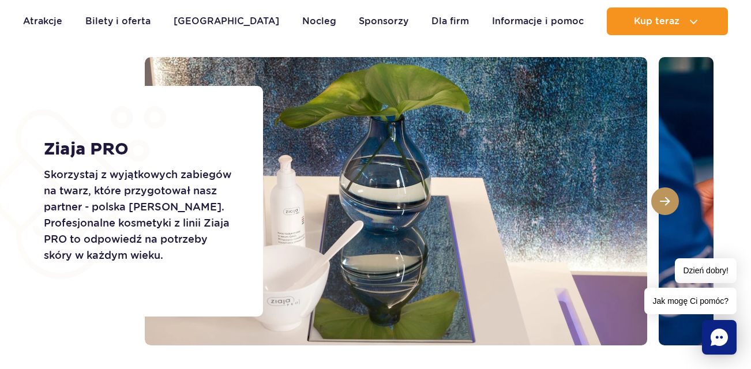
click at [664, 199] on span at bounding box center [665, 201] width 10 height 10
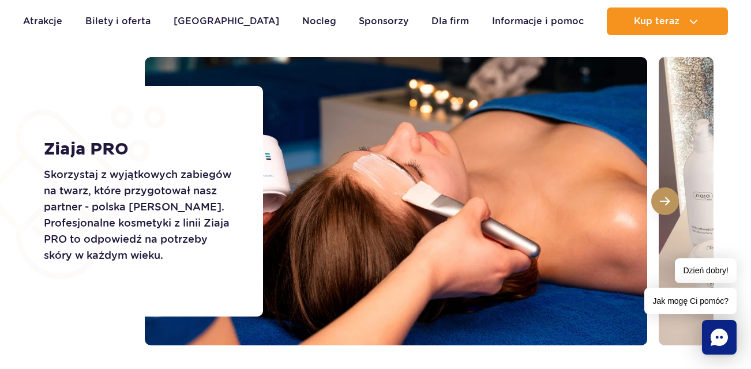
click at [664, 199] on span at bounding box center [665, 201] width 10 height 10
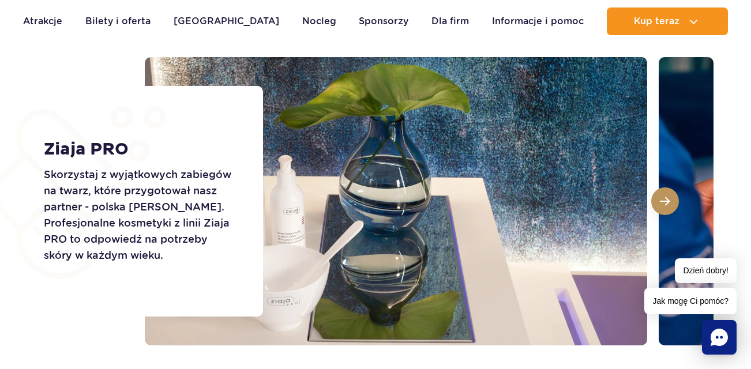
click at [664, 199] on span at bounding box center [665, 201] width 10 height 10
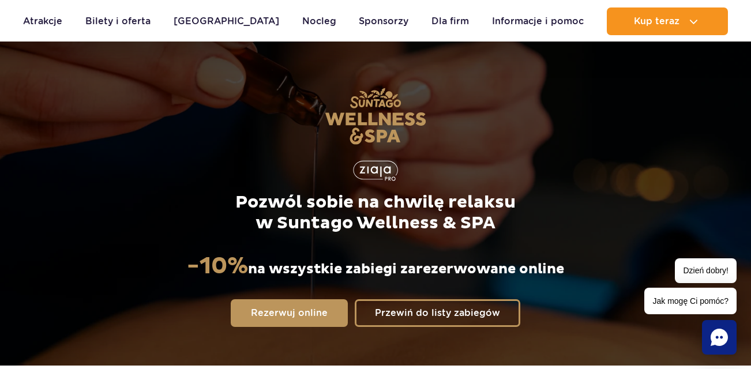
scroll to position [0, 0]
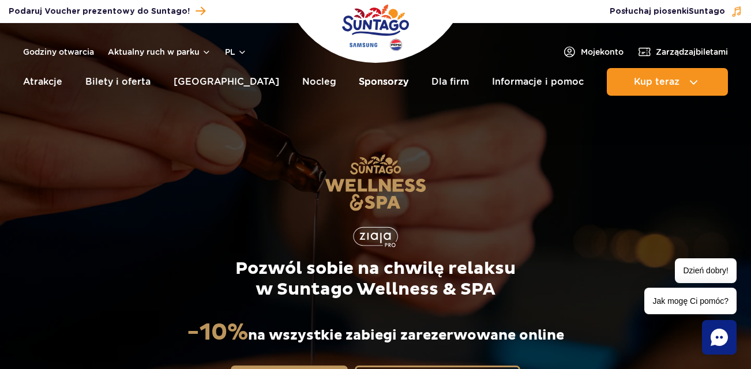
click at [362, 81] on link "Sponsorzy" at bounding box center [384, 82] width 50 height 28
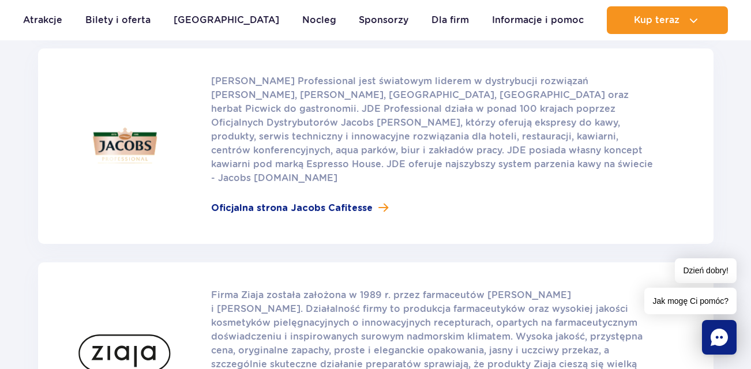
scroll to position [584, 0]
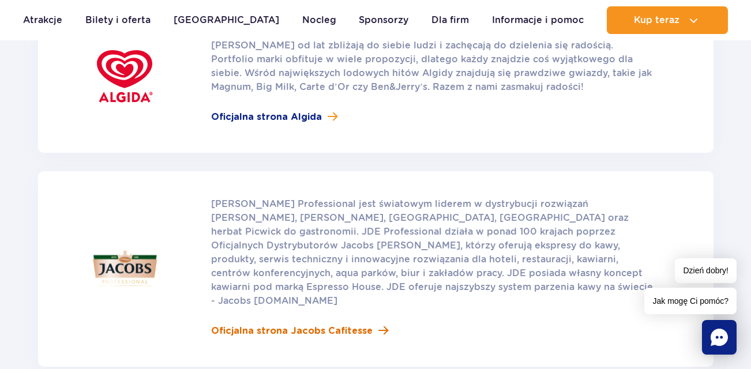
click at [264, 324] on span "Oficjalna strona Jacobs Cafitesse" at bounding box center [291, 331] width 161 height 14
click at [241, 171] on div "[PERSON_NAME] Professional jest światowym liderem w dystrybucji rozwiązań [PERS…" at bounding box center [462, 268] width 502 height 195
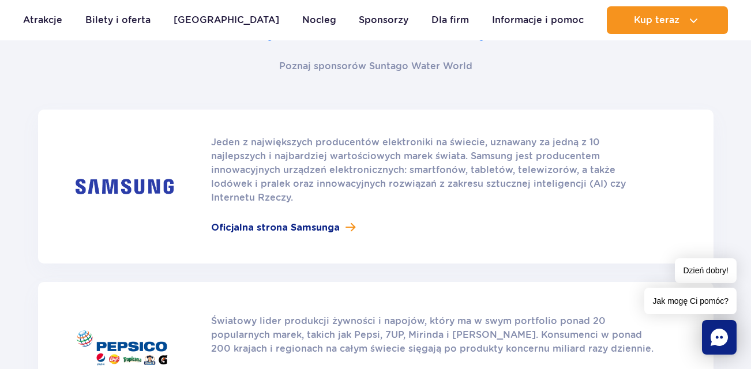
scroll to position [0, 0]
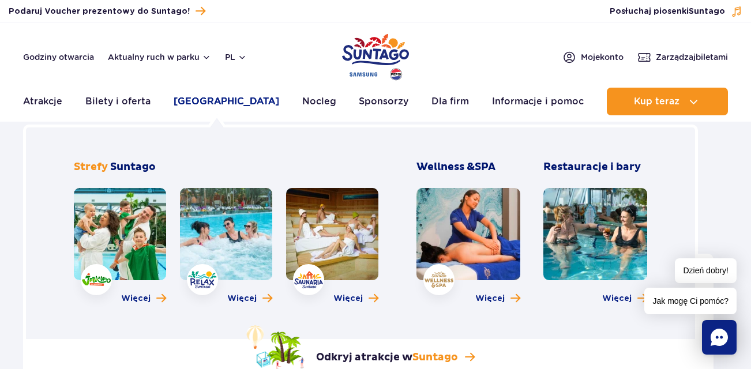
click at [208, 102] on link "[GEOGRAPHIC_DATA]" at bounding box center [227, 102] width 106 height 28
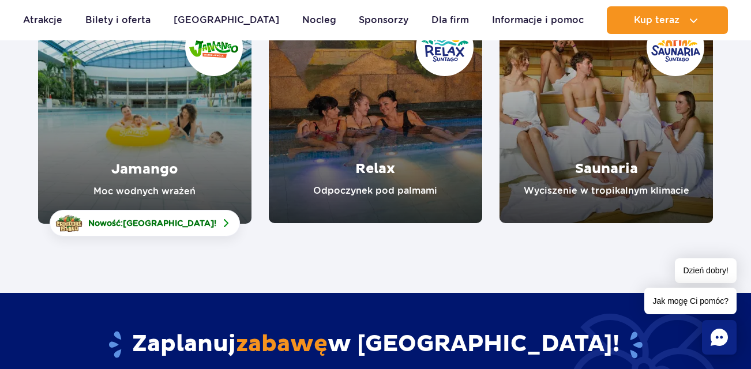
scroll to position [195, 0]
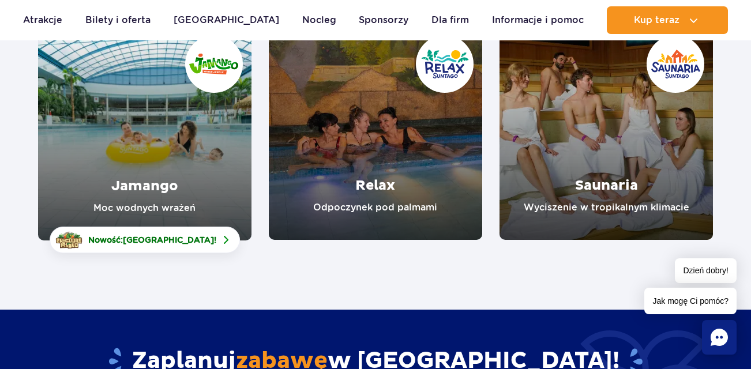
click at [377, 186] on link "Relax" at bounding box center [375, 133] width 213 height 213
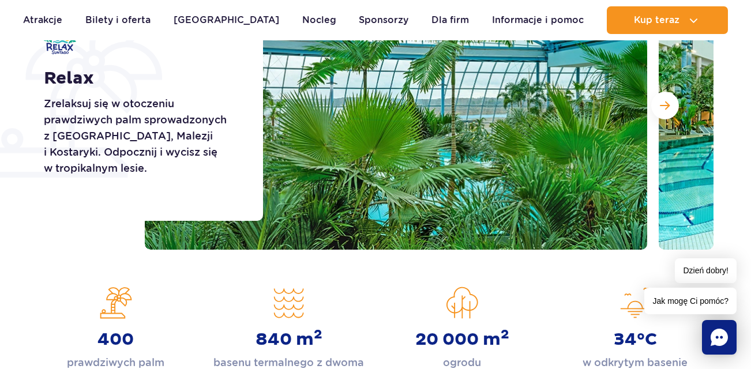
scroll to position [112, 0]
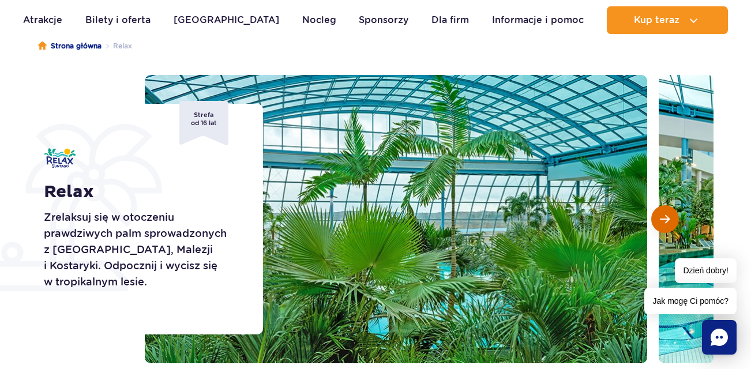
click at [664, 221] on span "Następny slajd" at bounding box center [665, 219] width 10 height 10
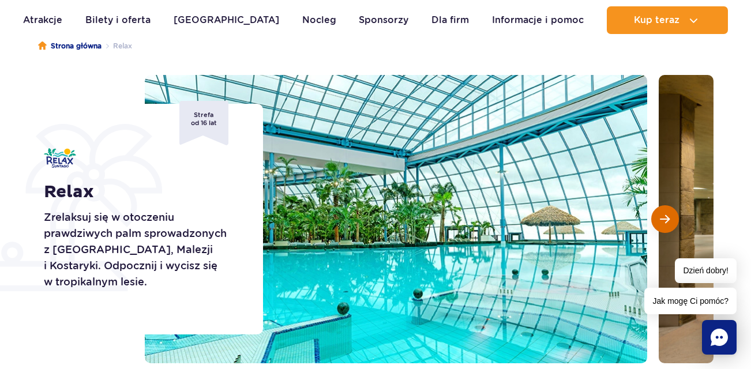
scroll to position [0, 0]
click at [664, 221] on span "Następny slajd" at bounding box center [665, 219] width 10 height 10
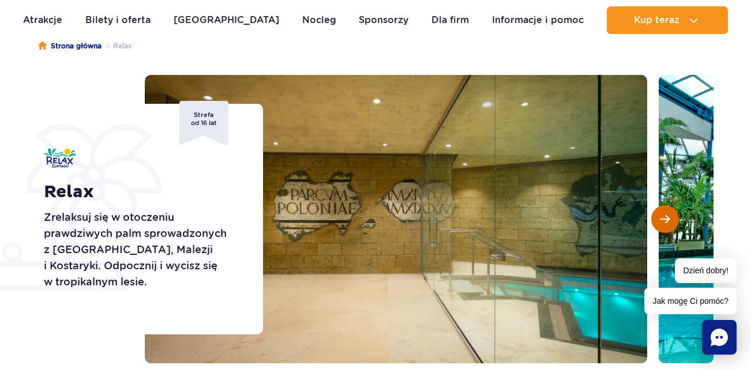
click at [664, 221] on span "Następny slajd" at bounding box center [665, 219] width 10 height 10
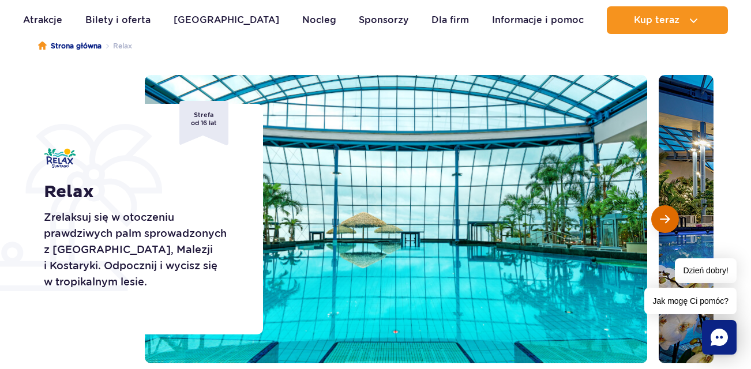
click at [664, 221] on span "Następny slajd" at bounding box center [665, 219] width 10 height 10
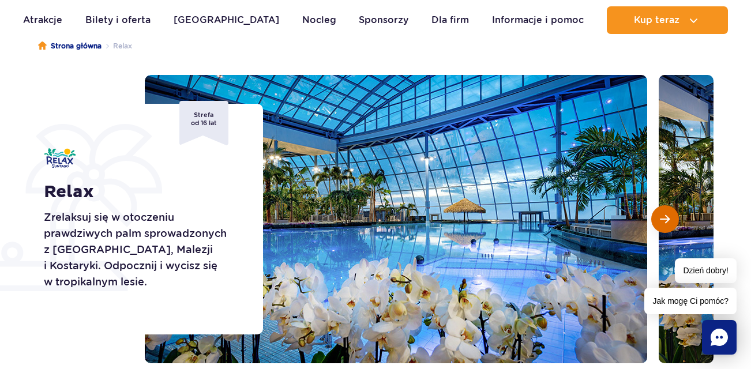
click at [664, 221] on span "Następny slajd" at bounding box center [665, 219] width 10 height 10
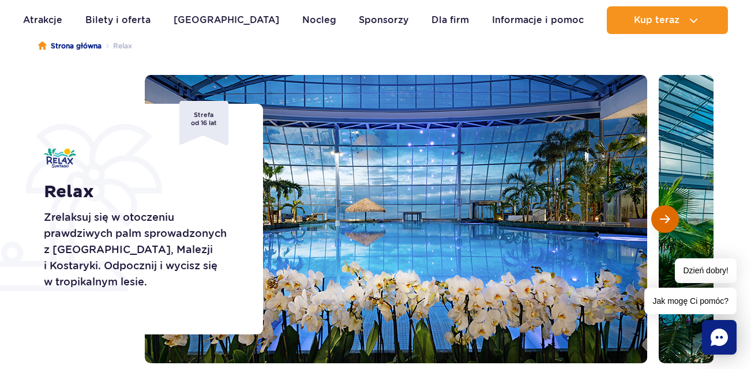
click at [664, 221] on span "Następny slajd" at bounding box center [665, 219] width 10 height 10
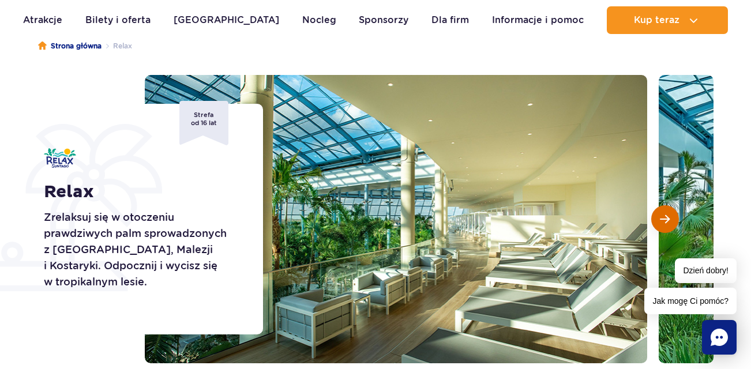
click at [664, 221] on span "Następny slajd" at bounding box center [665, 219] width 10 height 10
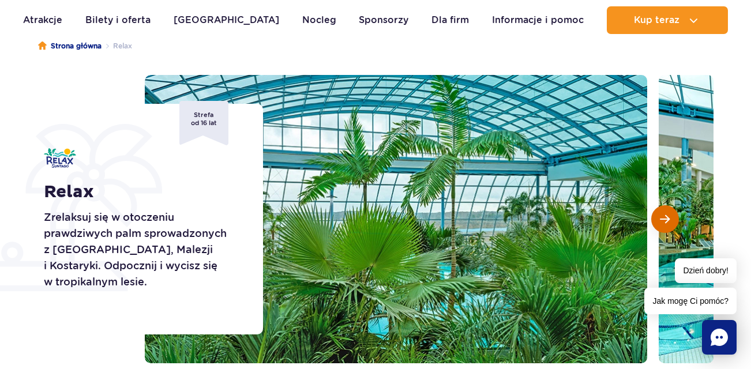
click at [664, 221] on span "Następny slajd" at bounding box center [665, 219] width 10 height 10
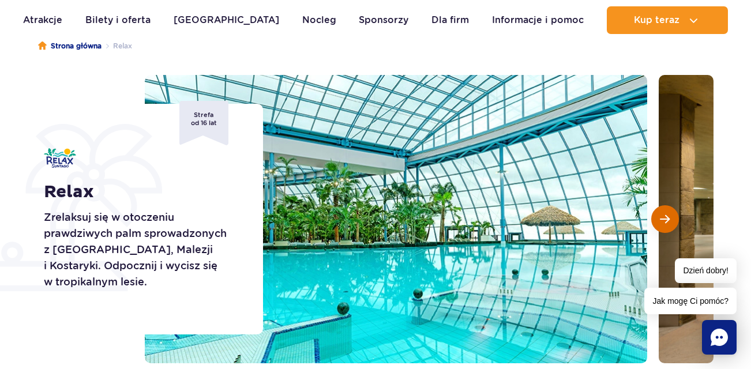
click at [664, 221] on span "Następny slajd" at bounding box center [665, 219] width 10 height 10
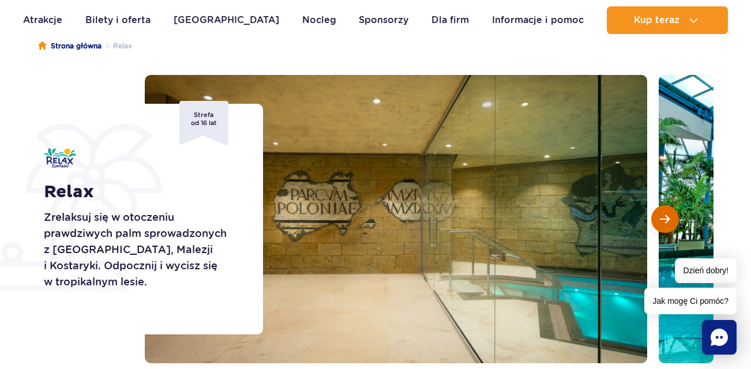
click at [664, 221] on span "Następny slajd" at bounding box center [665, 219] width 10 height 10
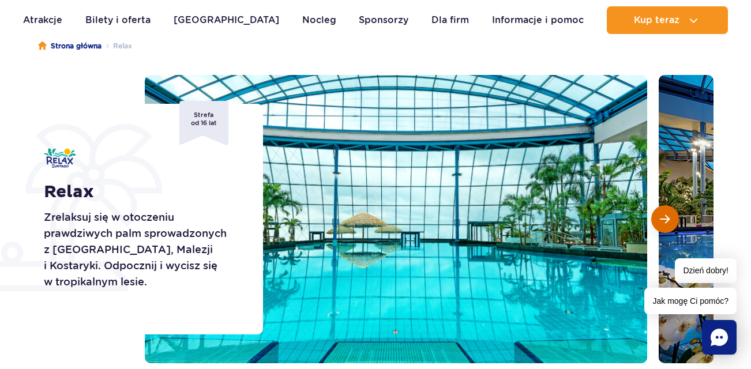
click at [664, 221] on span "Następny slajd" at bounding box center [665, 219] width 10 height 10
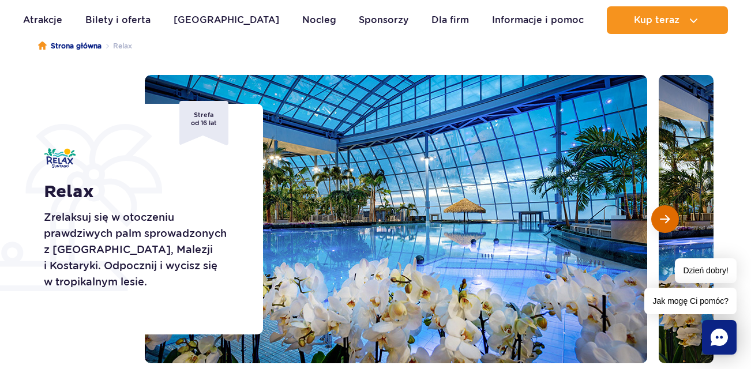
click at [664, 221] on span "Następny slajd" at bounding box center [665, 219] width 10 height 10
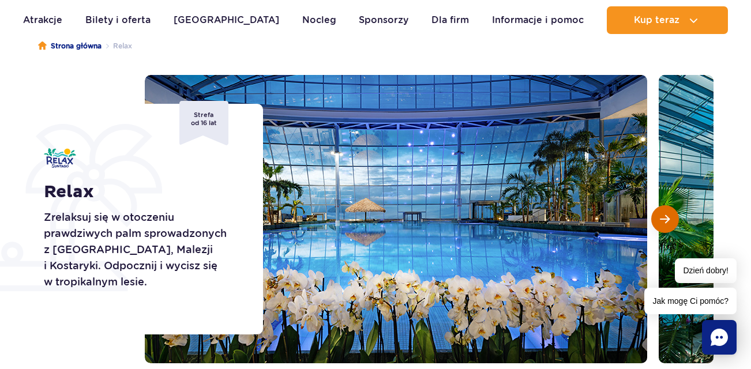
click at [664, 221] on span "Następny slajd" at bounding box center [665, 219] width 10 height 10
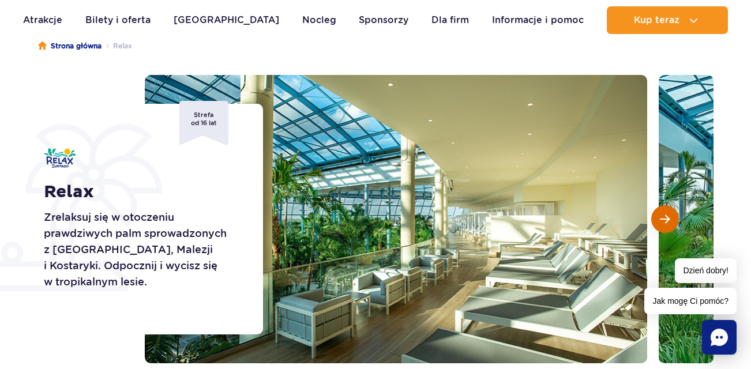
click at [664, 221] on span "Następny slajd" at bounding box center [665, 219] width 10 height 10
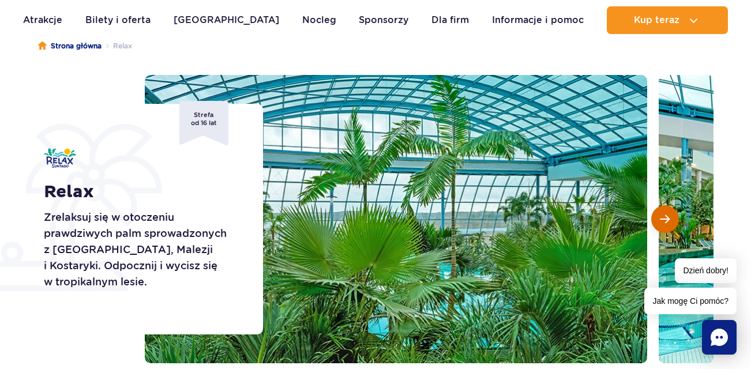
click at [664, 221] on span "Następny slajd" at bounding box center [665, 219] width 10 height 10
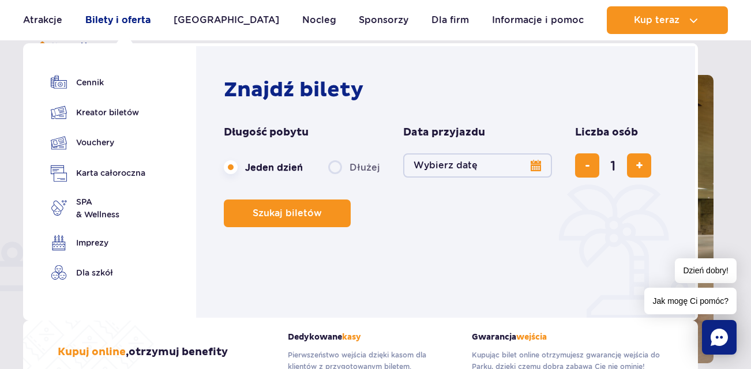
click at [137, 18] on link "Bilety i oferta" at bounding box center [117, 20] width 65 height 28
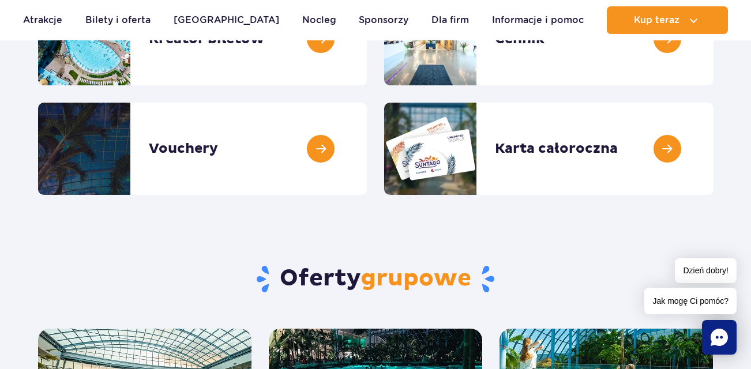
scroll to position [121, 0]
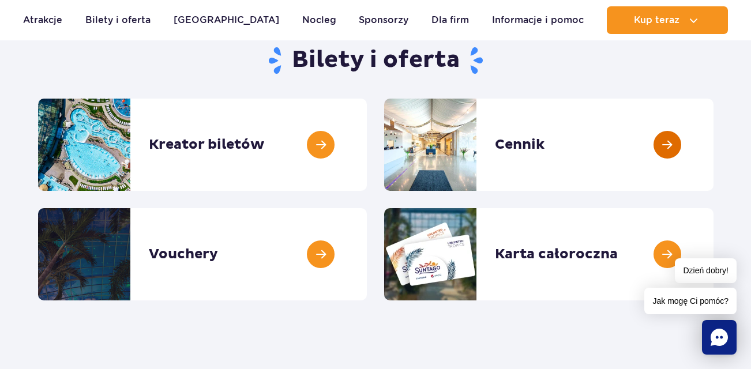
click at [713, 145] on link at bounding box center [713, 145] width 0 height 92
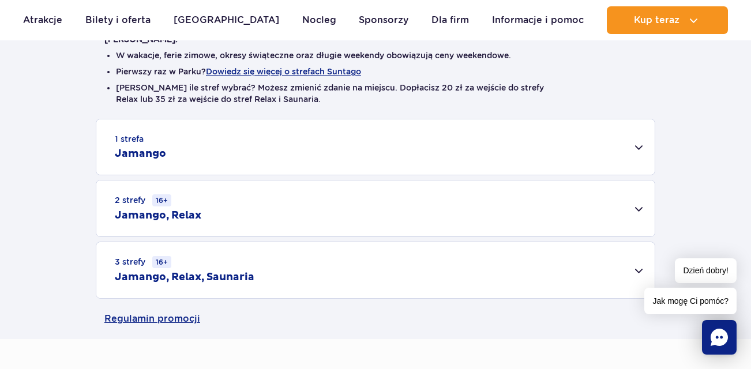
scroll to position [338, 0]
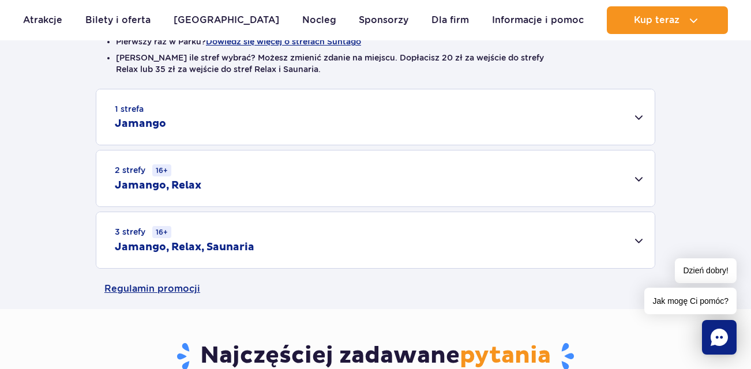
click at [637, 178] on div "2 strefy 16+ Jamango, Relax" at bounding box center [375, 178] width 558 height 56
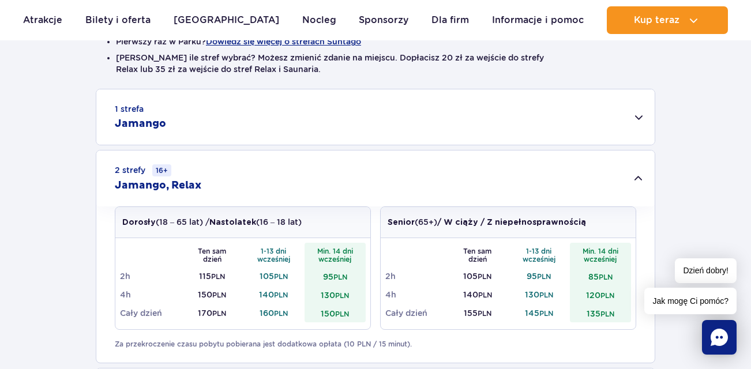
drag, startPoint x: 637, startPoint y: 178, endPoint x: 638, endPoint y: 186, distance: 8.2
click at [638, 186] on div "2 strefy 16+ Jamango, Relax" at bounding box center [375, 178] width 558 height 56
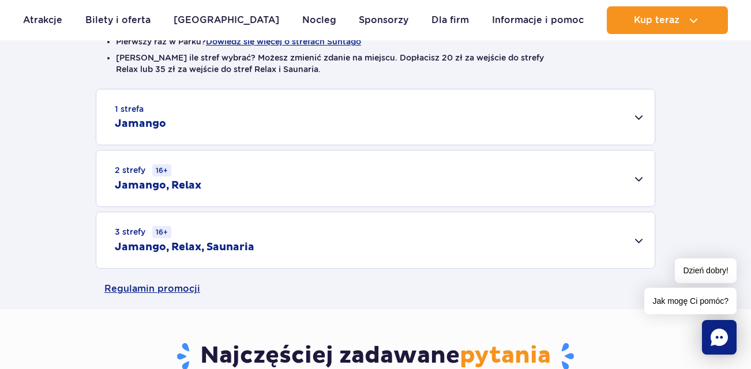
click at [636, 239] on div "3 strefy 16+ Jamango, Relax, Saunaria" at bounding box center [375, 240] width 558 height 56
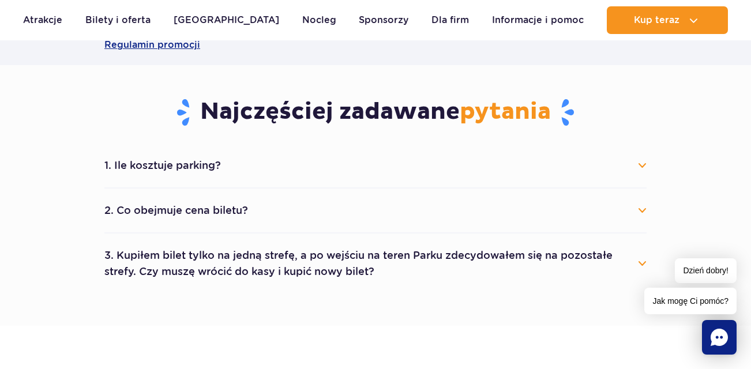
scroll to position [750, 0]
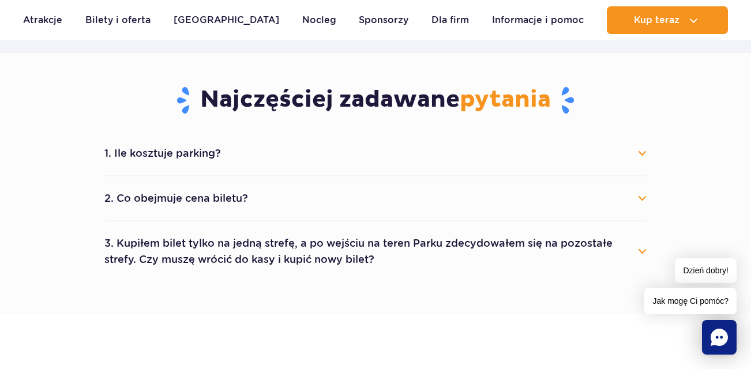
click at [641, 253] on button "3. Kupiłem bilet tylko na jedną strefę, a po wejściu na teren Parku zdecydowałe…" at bounding box center [375, 252] width 542 height 42
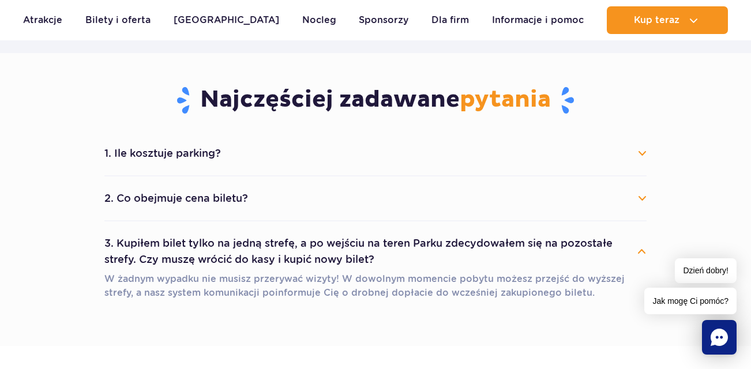
click at [642, 197] on button "2. Co obejmuje cena biletu?" at bounding box center [375, 198] width 542 height 25
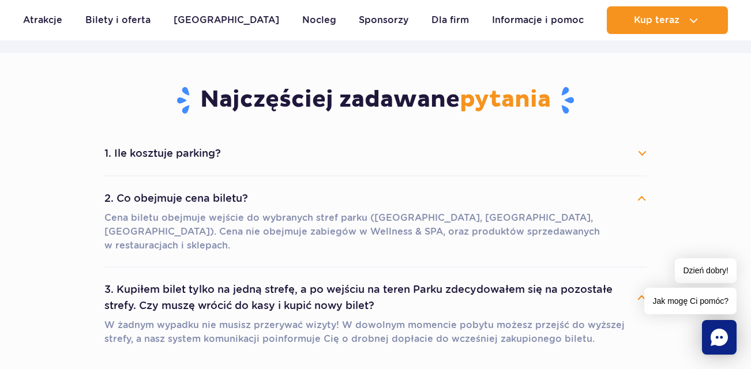
click at [643, 153] on button "1. Ile kosztuje parking?" at bounding box center [375, 153] width 542 height 25
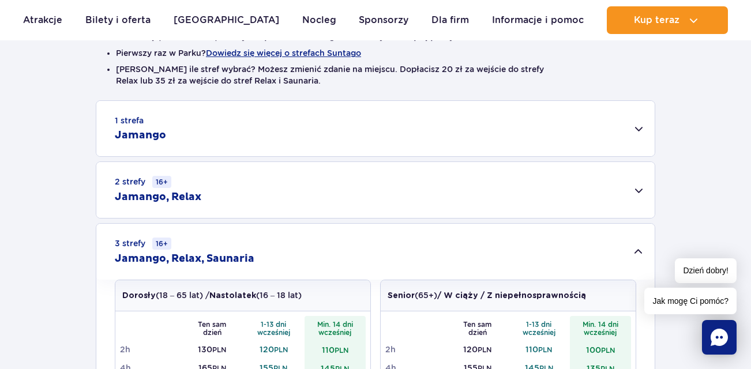
scroll to position [0, 0]
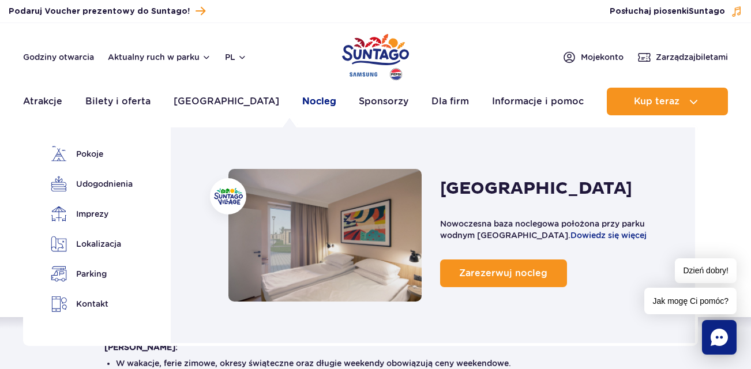
click at [302, 101] on link "Nocleg" at bounding box center [319, 102] width 34 height 28
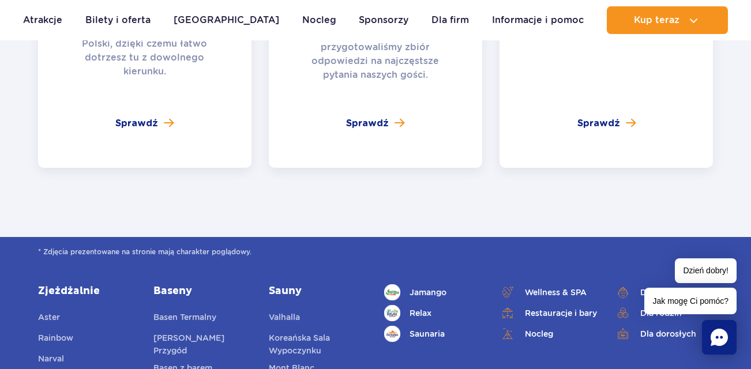
scroll to position [4388, 0]
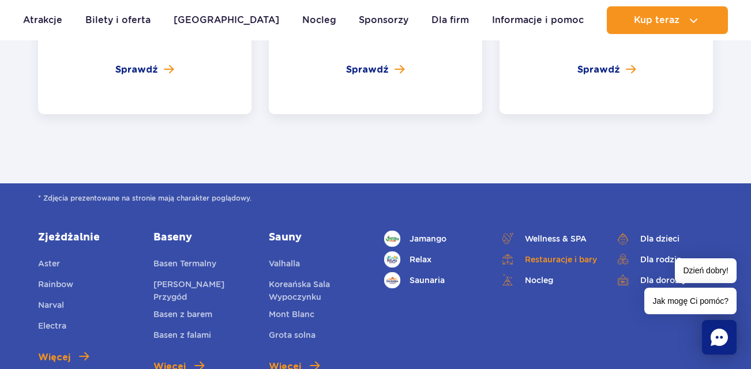
click at [573, 251] on link "Restauracje i bary" at bounding box center [548, 259] width 98 height 16
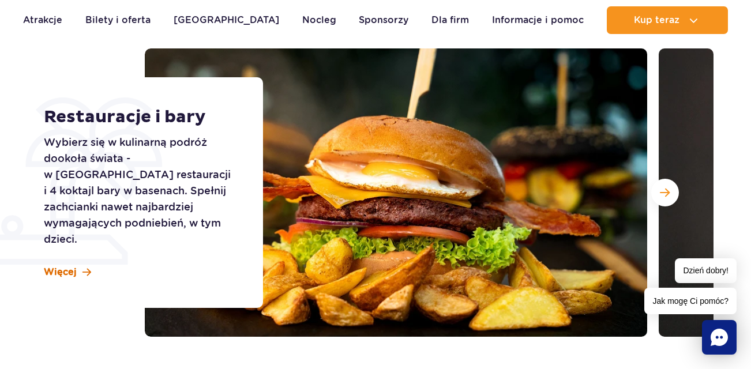
click at [61, 266] on span "Więcej" at bounding box center [60, 272] width 33 height 13
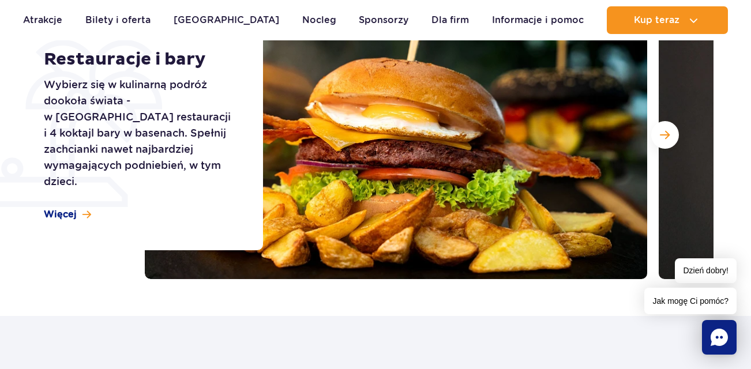
scroll to position [171, 0]
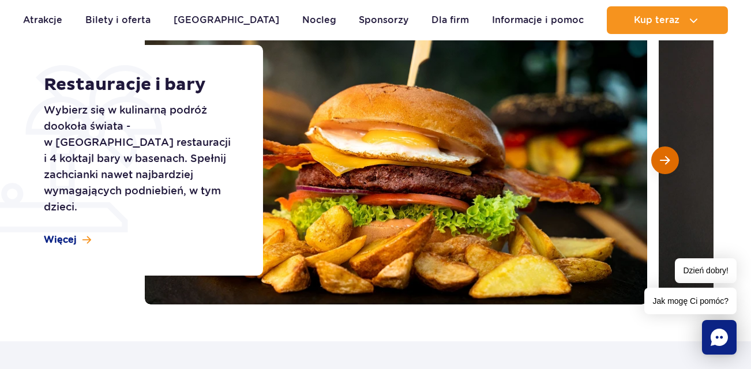
click at [661, 159] on span "Następny slajd" at bounding box center [665, 160] width 10 height 10
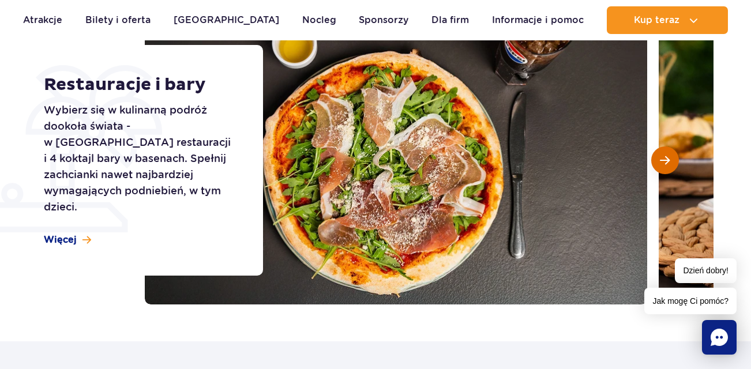
click at [661, 159] on span "Następny slajd" at bounding box center [665, 160] width 10 height 10
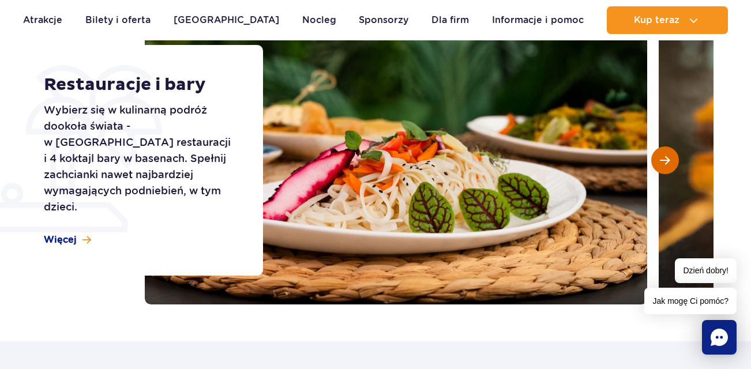
click at [661, 159] on span "Następny slajd" at bounding box center [665, 160] width 10 height 10
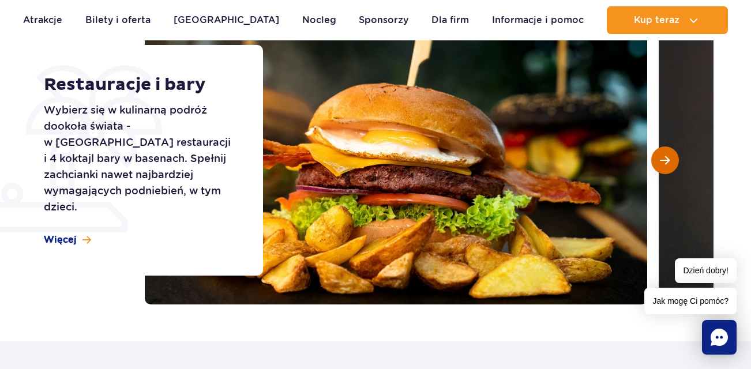
click at [661, 159] on span "Następny slajd" at bounding box center [665, 160] width 10 height 10
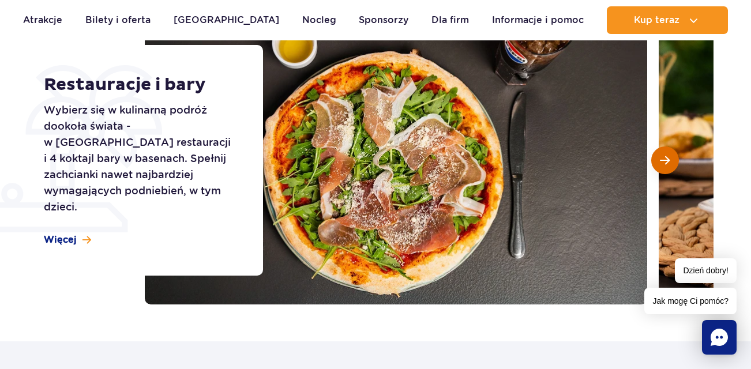
click at [661, 159] on span "Następny slajd" at bounding box center [665, 160] width 10 height 10
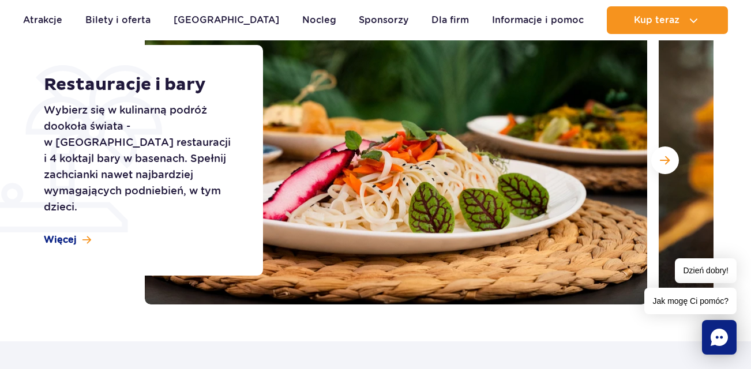
scroll to position [138, 0]
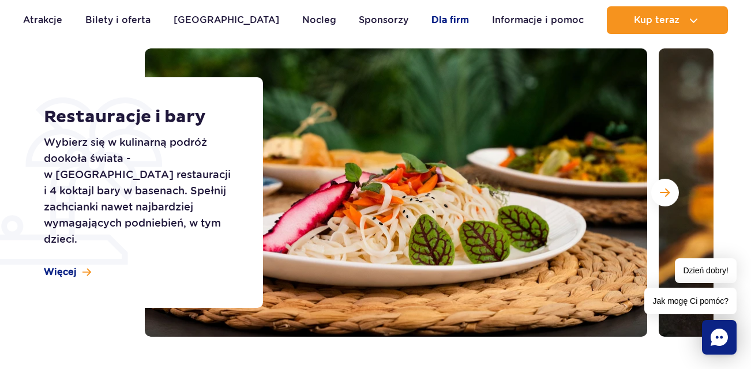
click at [431, 19] on link "Dla firm" at bounding box center [449, 20] width 37 height 28
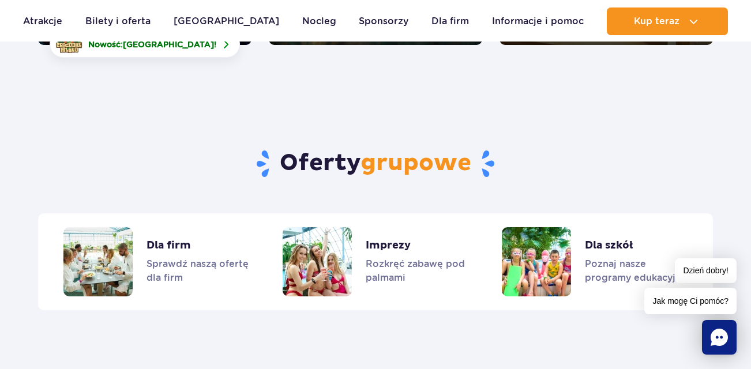
scroll to position [2773, 0]
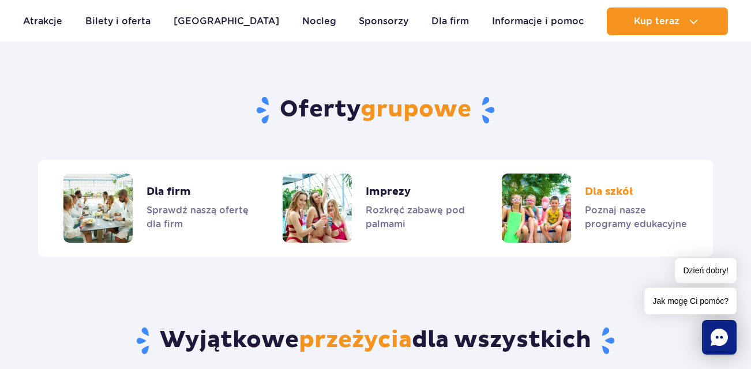
click at [628, 181] on link "Dla szkół" at bounding box center [595, 208] width 186 height 69
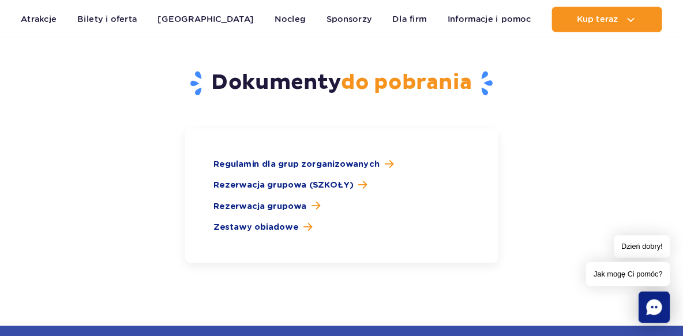
scroll to position [1734, 0]
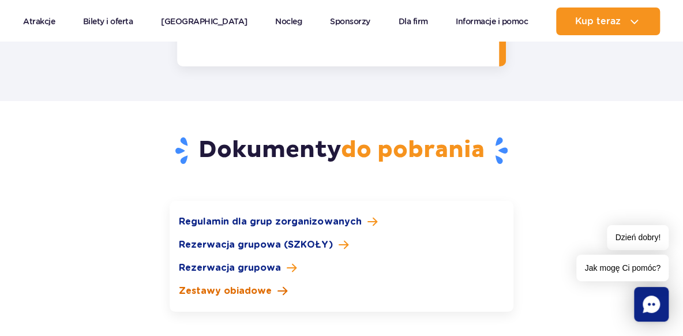
click at [265, 284] on span "Zestawy obiadowe" at bounding box center [225, 291] width 93 height 14
